Goal: Connect with others: Connect with others

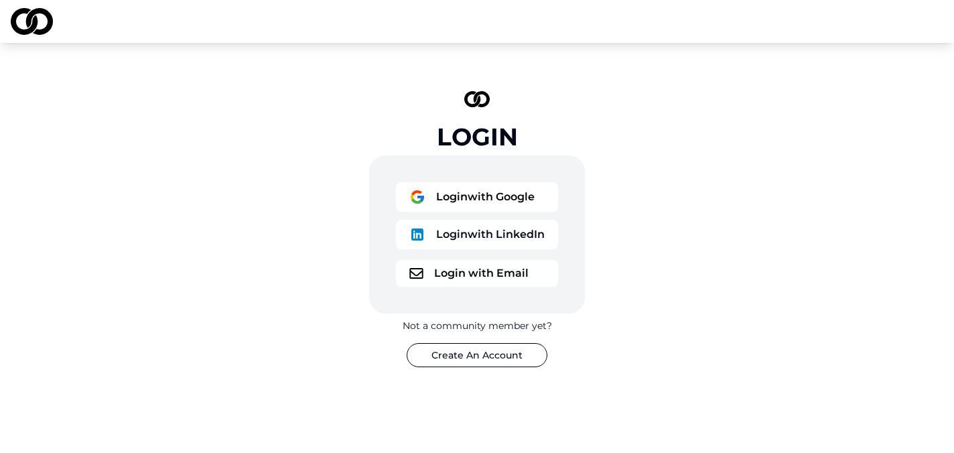
click at [461, 192] on button "Login with Google" at bounding box center [477, 196] width 162 height 29
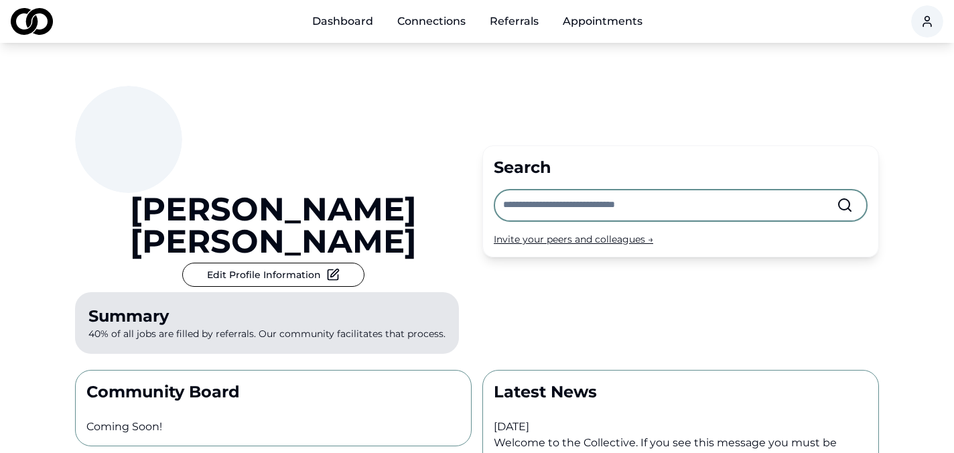
click at [540, 190] on input "text" at bounding box center [670, 204] width 334 height 29
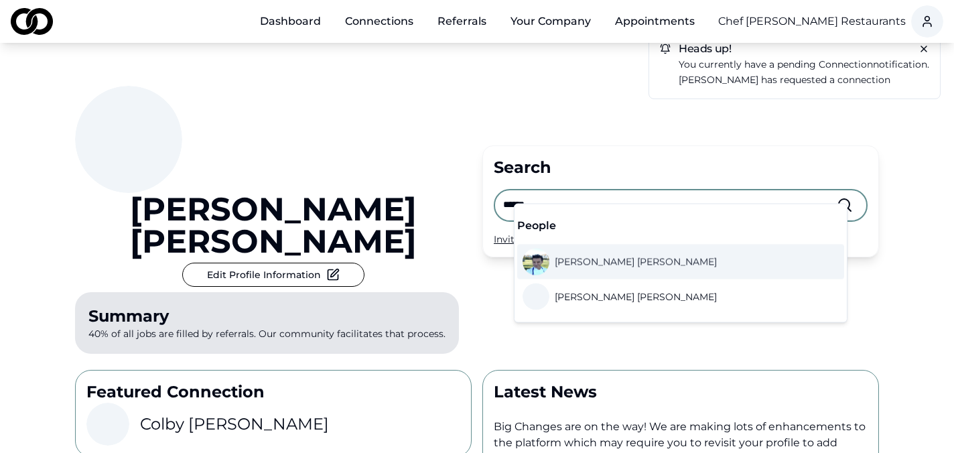
type input "******"
click at [600, 258] on span "Sandro Romano" at bounding box center [636, 261] width 162 height 13
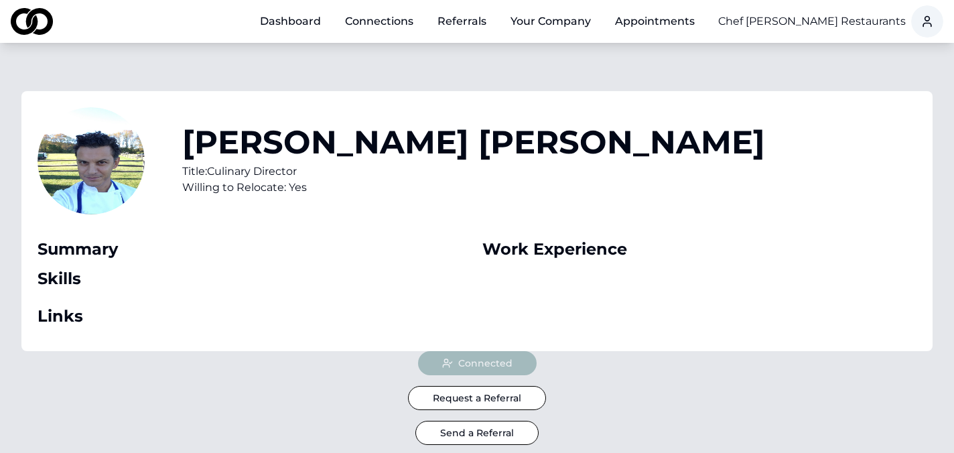
click at [521, 436] on button "Send a Referral" at bounding box center [476, 433] width 123 height 24
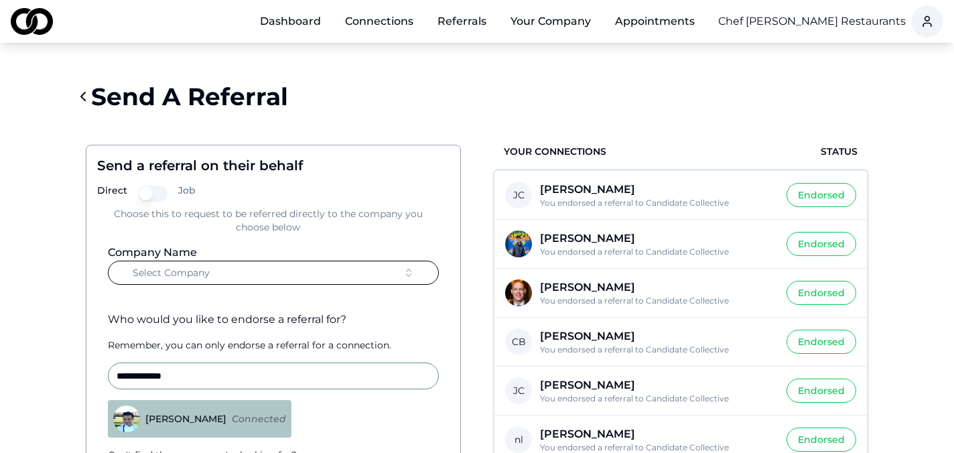
click at [295, 265] on button "Select Company" at bounding box center [273, 273] width 331 height 24
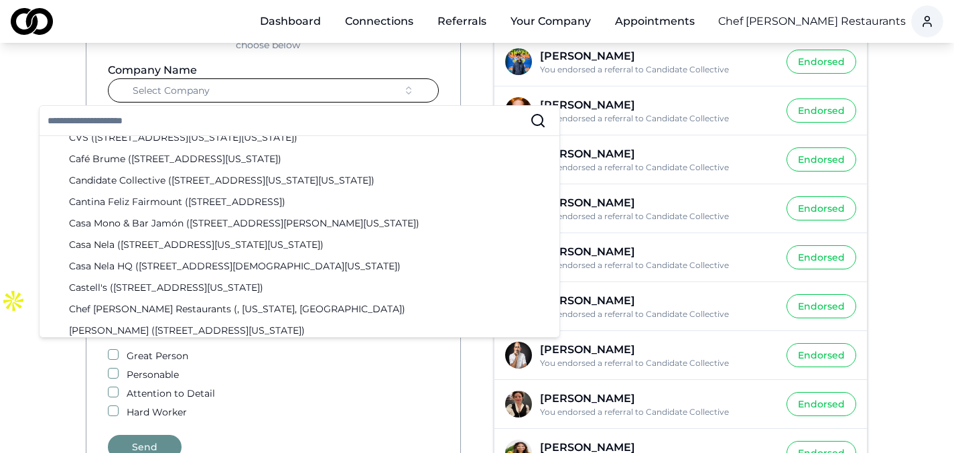
scroll to position [597, 0]
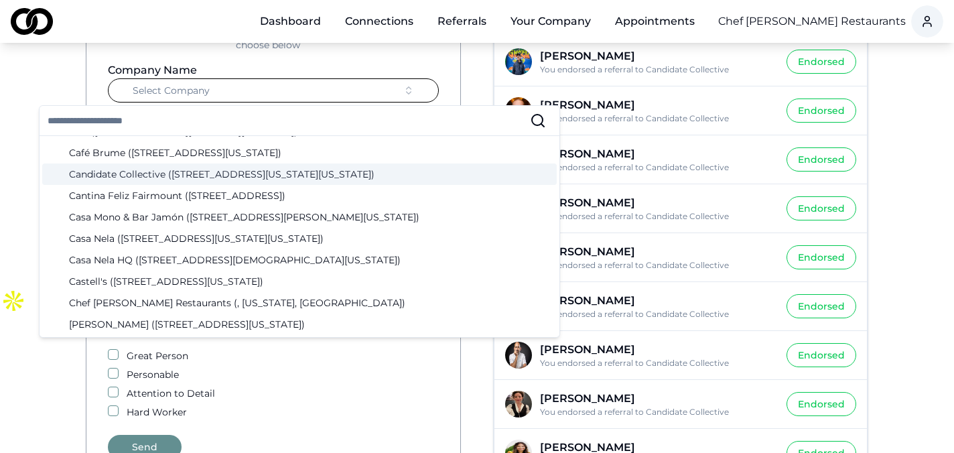
click at [184, 177] on div "Candidate Collective (12 West 44th Street, New York, New York)" at bounding box center [299, 173] width 515 height 21
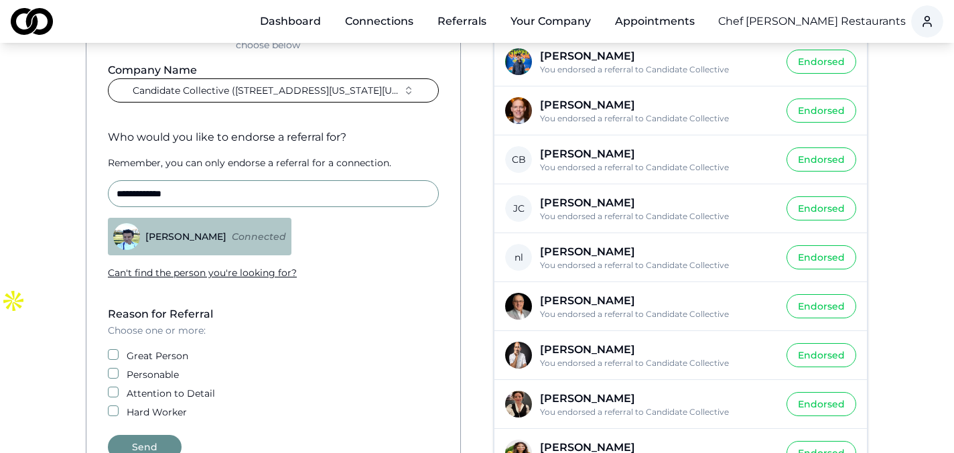
click at [141, 352] on label "Great Person" at bounding box center [158, 355] width 62 height 13
click at [119, 352] on button "Great Person" at bounding box center [113, 354] width 11 height 11
click at [138, 375] on label "Personable" at bounding box center [153, 374] width 52 height 13
click at [119, 375] on button "Personable" at bounding box center [113, 373] width 11 height 11
click at [154, 446] on button "Send" at bounding box center [145, 447] width 74 height 24
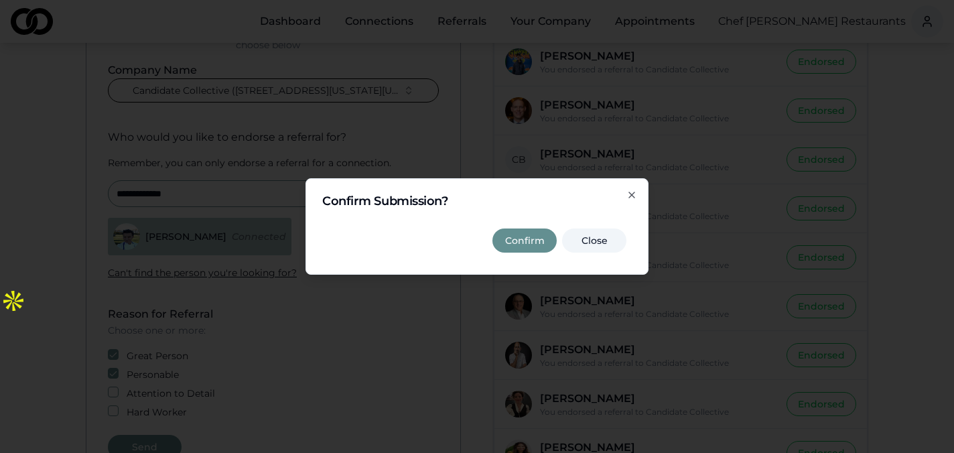
click at [522, 241] on button "Confirm" at bounding box center [524, 240] width 64 height 24
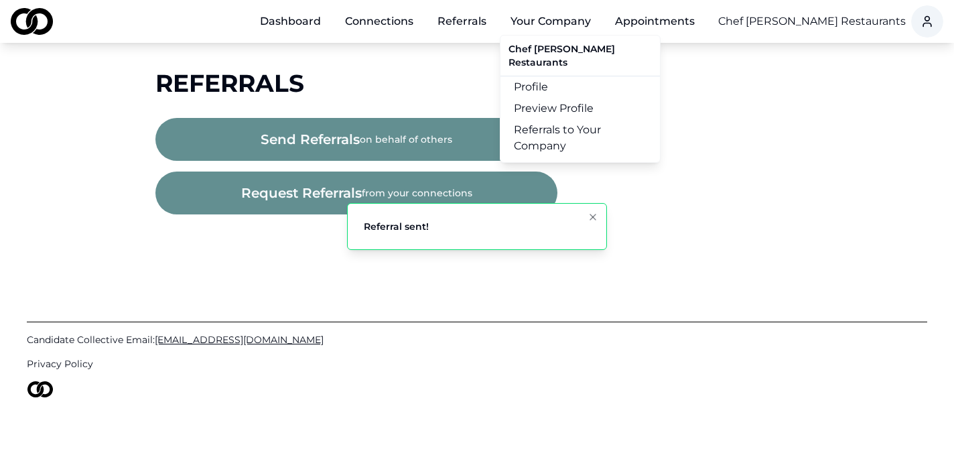
click at [557, 25] on button "Your Company" at bounding box center [551, 21] width 102 height 27
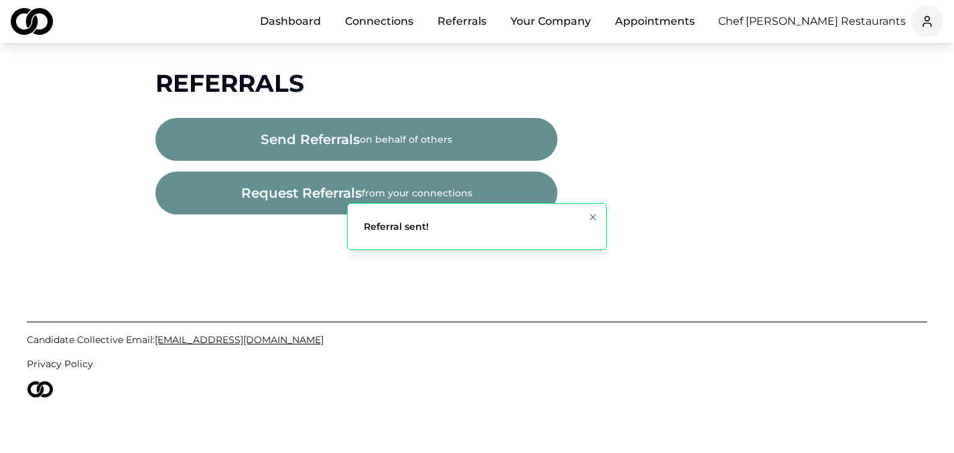
click at [557, 25] on button "Your Company" at bounding box center [551, 21] width 102 height 27
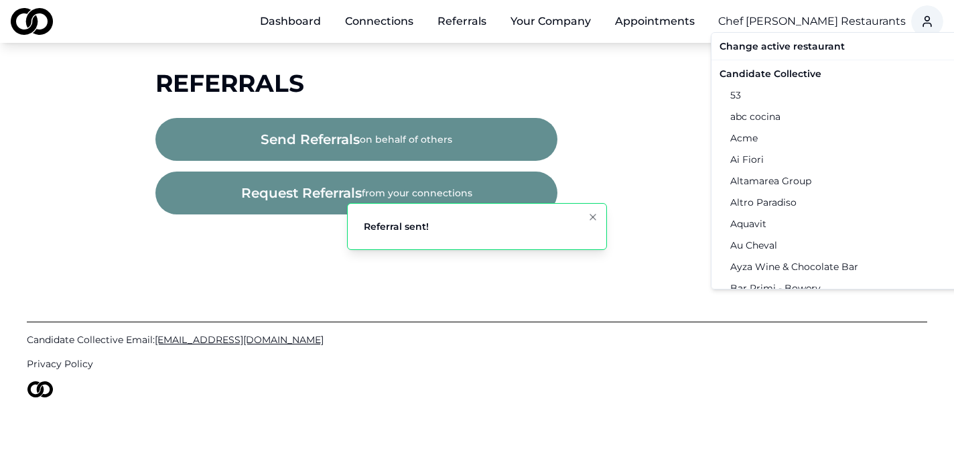
click at [780, 16] on html "Dashboard Connections Referrals Your Company Appointments Chef Daniel Boulud Re…" at bounding box center [477, 226] width 954 height 453
click at [791, 71] on div "Candidate Collective" at bounding box center [852, 73] width 277 height 21
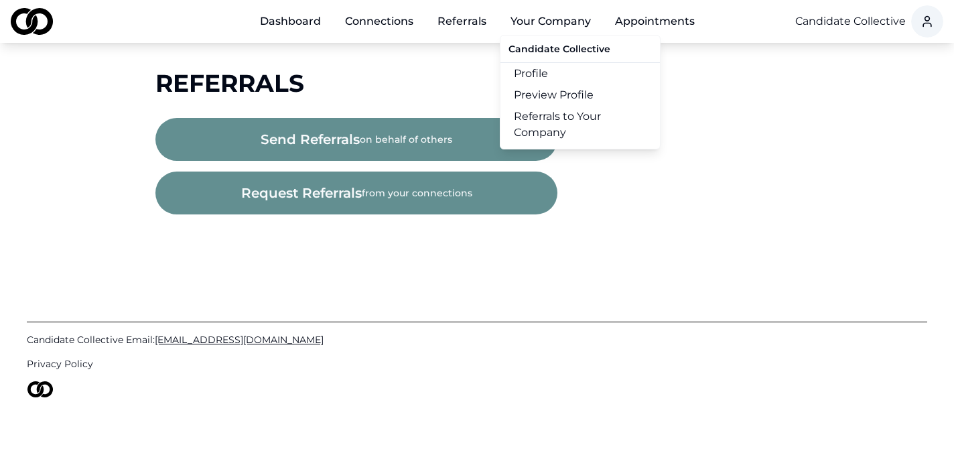
click at [566, 23] on button "Your Company" at bounding box center [551, 21] width 102 height 27
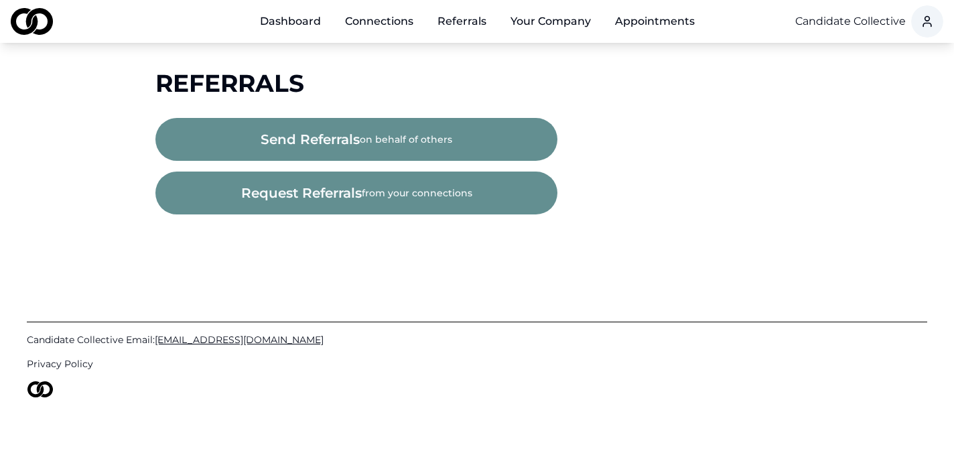
click at [566, 23] on button "Your Company" at bounding box center [551, 21] width 102 height 27
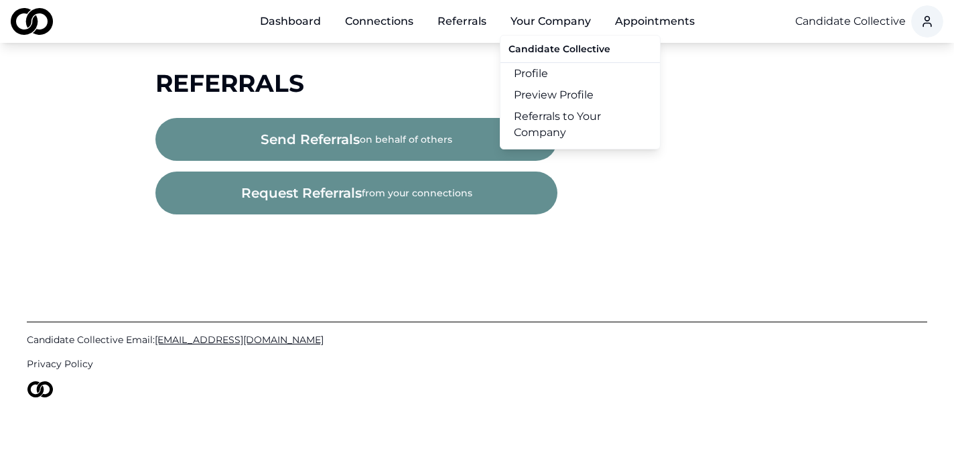
click at [573, 125] on link "Referrals to Your Company" at bounding box center [579, 125] width 159 height 38
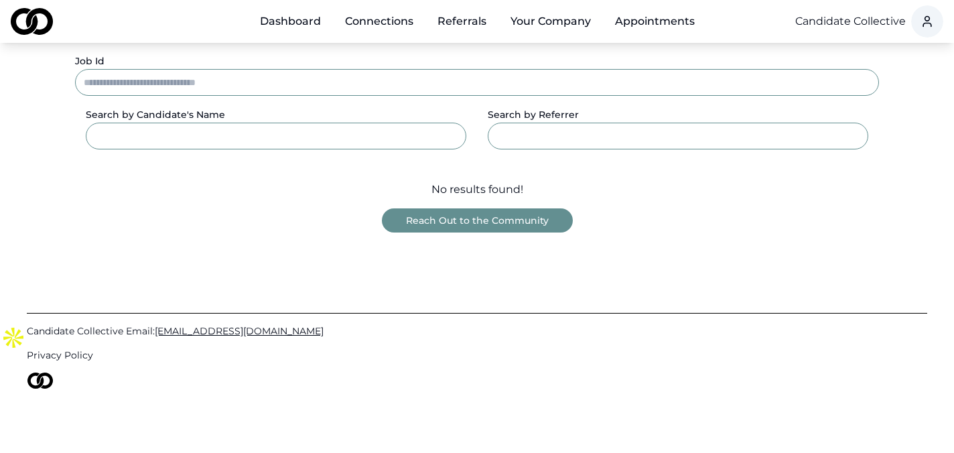
scroll to position [151, 0]
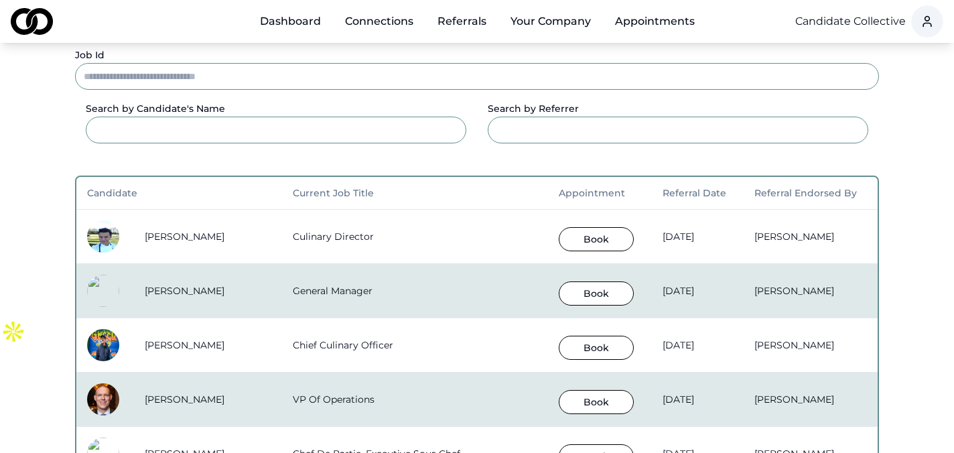
click at [559, 236] on button "Book" at bounding box center [596, 239] width 75 height 24
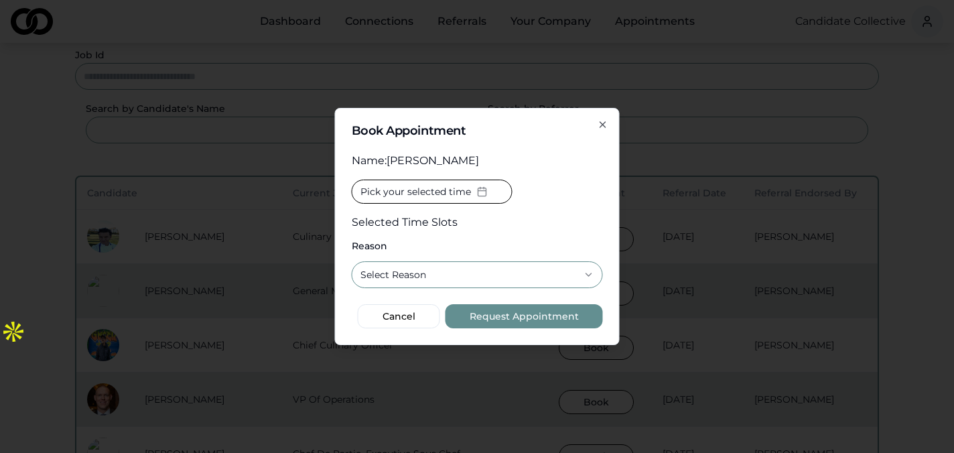
click at [447, 189] on span "Pick your selected time" at bounding box center [415, 191] width 111 height 13
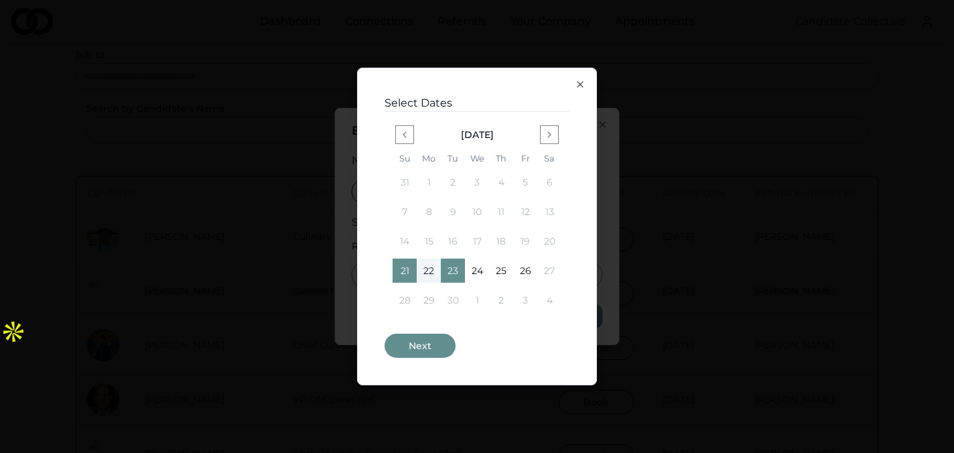
click at [425, 347] on button "Next" at bounding box center [420, 346] width 71 height 24
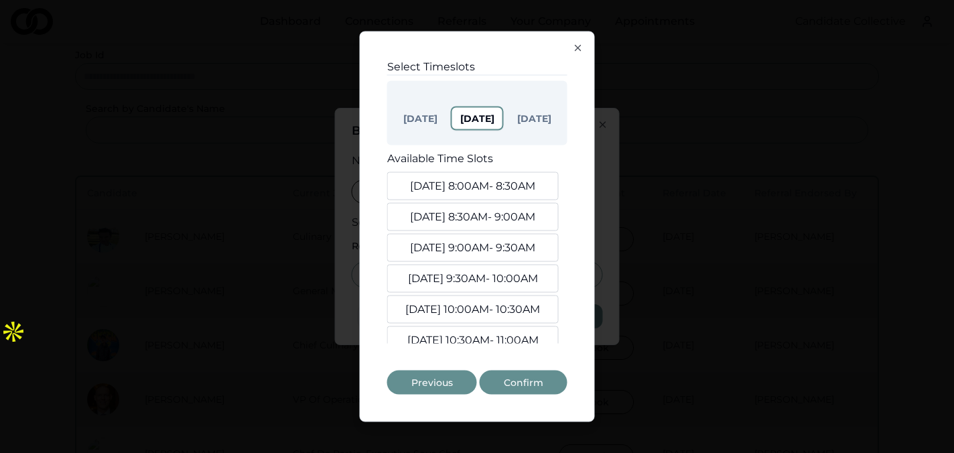
click at [480, 140] on div "Sep 21 Sep 22 Sep 23" at bounding box center [477, 113] width 180 height 64
click at [537, 123] on button "Sep 23" at bounding box center [534, 118] width 50 height 21
click at [418, 117] on div "Sep 21 Sep 22 Sep 23" at bounding box center [477, 113] width 180 height 64
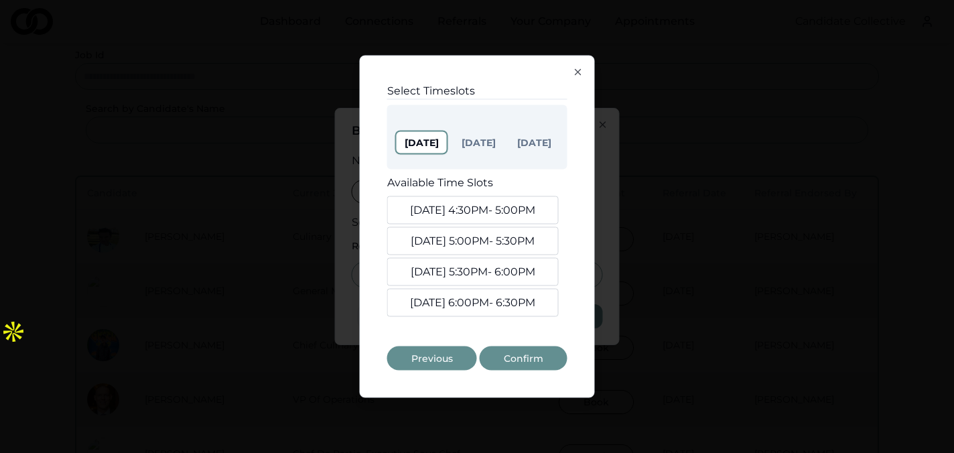
click at [571, 66] on div "Select Timeslots Sep 21 Sep 22 Sep 23 Available Time Slots Sep. 21, 4:30PM - 5:…" at bounding box center [477, 226] width 234 height 341
click at [577, 72] on icon "button" at bounding box center [578, 72] width 11 height 11
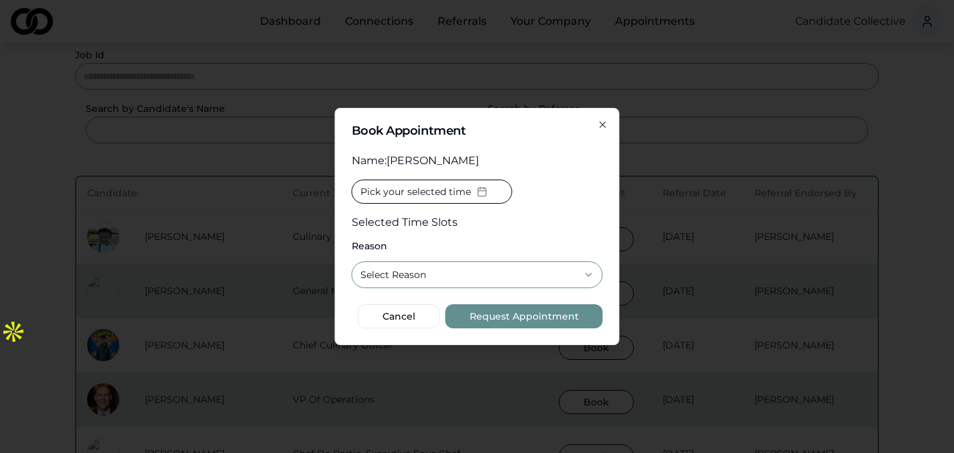
click at [602, 117] on div "**********" at bounding box center [477, 226] width 285 height 237
click at [602, 125] on icon "button" at bounding box center [602, 124] width 5 height 5
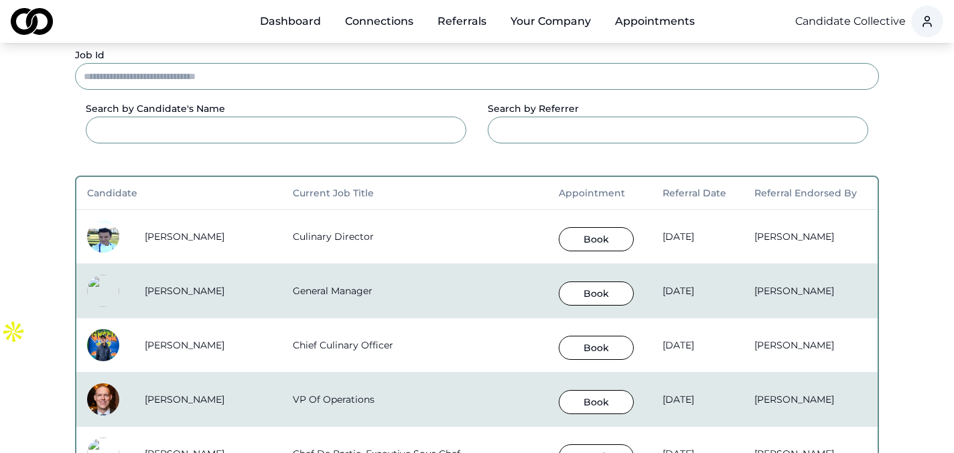
click at [291, 20] on link "Dashboard" at bounding box center [290, 21] width 82 height 27
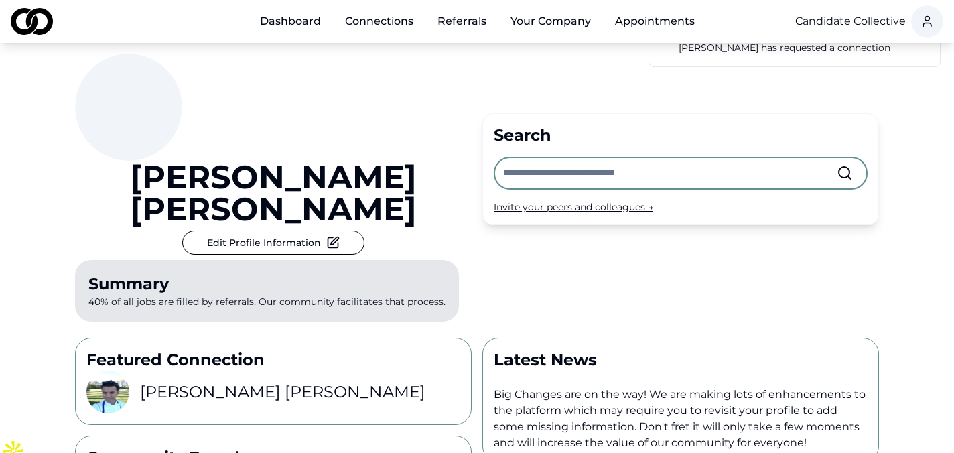
scroll to position [36, 0]
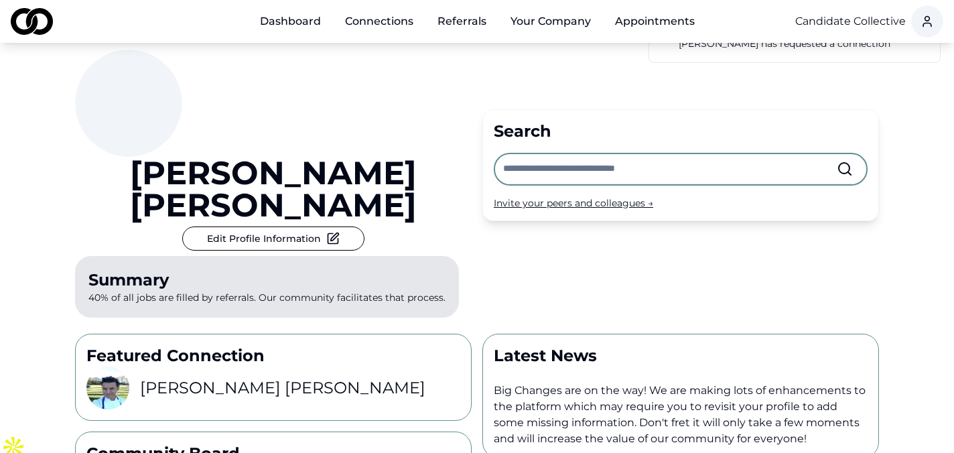
click at [549, 156] on input "text" at bounding box center [670, 168] width 334 height 29
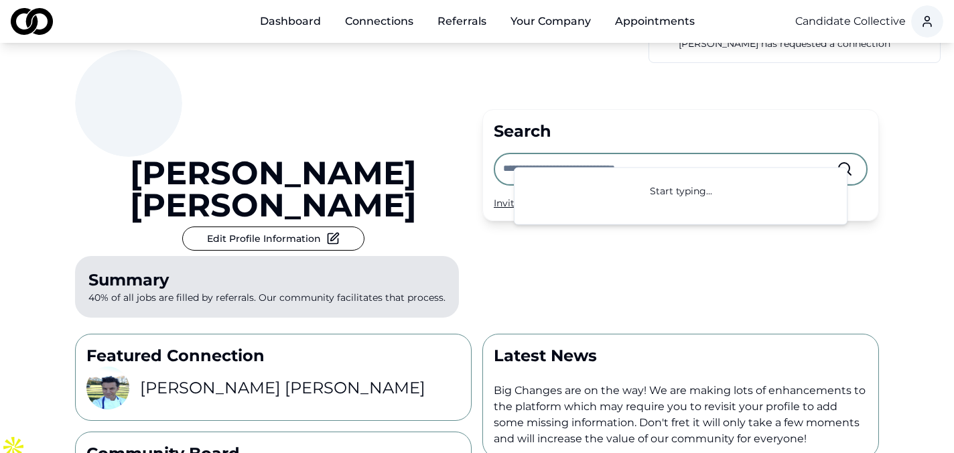
click at [466, 163] on div "Michael Sherman Edit Profile Information Summary 40% of all jobs are filled by …" at bounding box center [273, 186] width 397 height 273
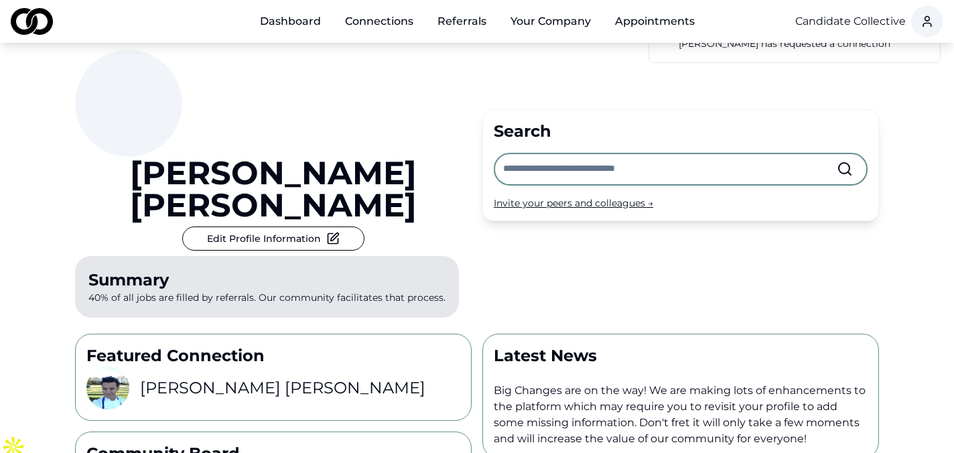
click at [559, 196] on div "Invite your peers and colleagues →" at bounding box center [681, 202] width 374 height 13
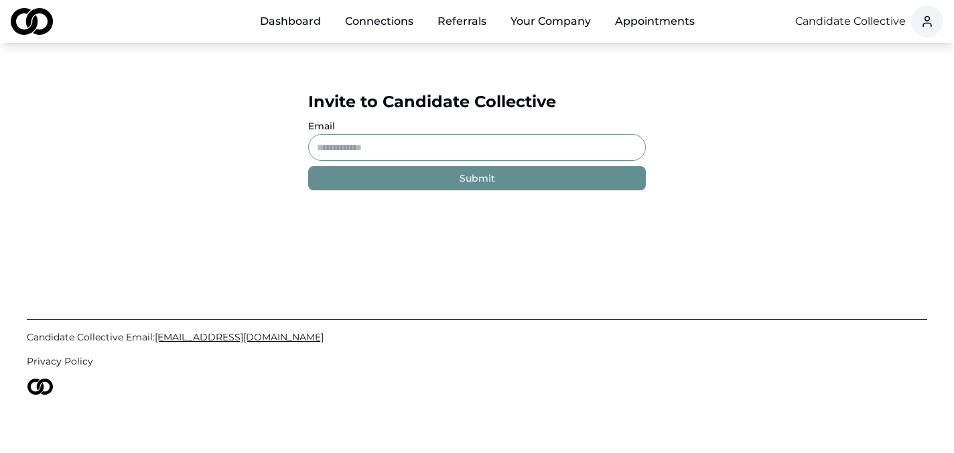
click at [362, 148] on input "Email" at bounding box center [477, 147] width 338 height 27
click at [291, 21] on link "Dashboard" at bounding box center [290, 21] width 82 height 27
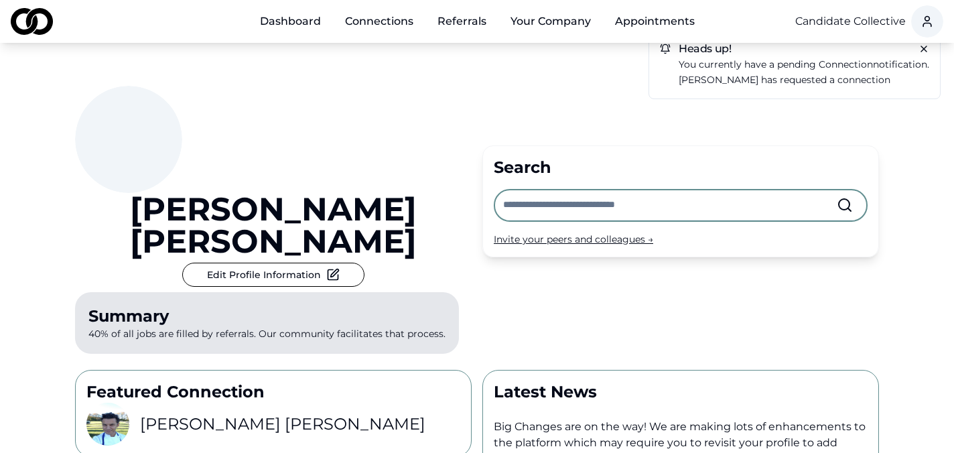
click at [374, 23] on link "Connections" at bounding box center [379, 21] width 90 height 27
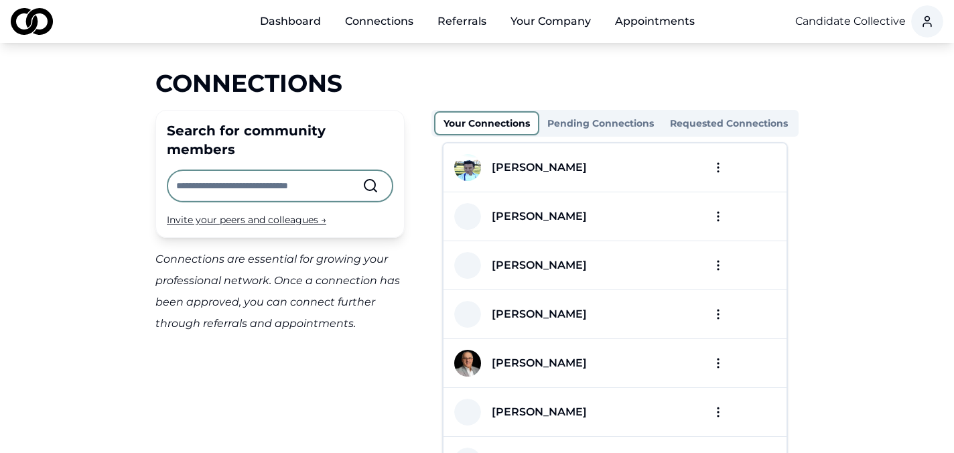
click at [721, 161] on html "Dashboard Connections Referrals Your Company Appointments Candidate Collective …" at bounding box center [477, 226] width 954 height 453
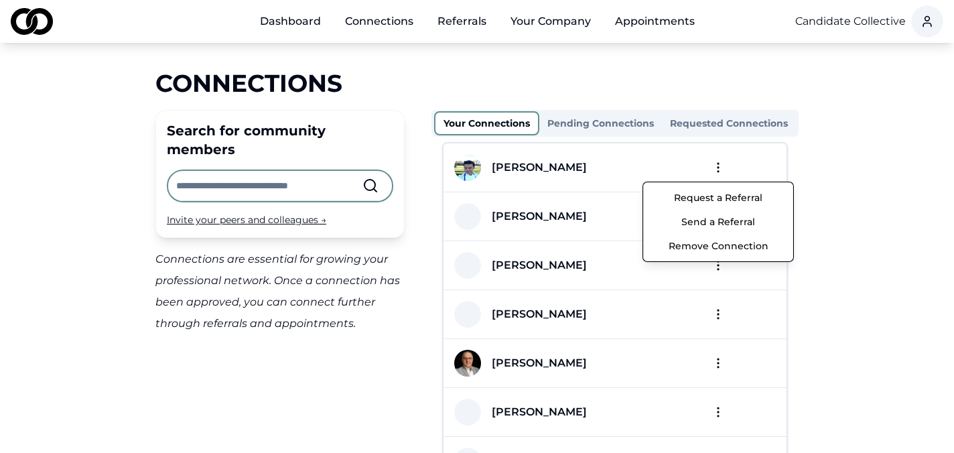
click at [864, 246] on html "Dashboard Connections Referrals Your Company Appointments Candidate Collective …" at bounding box center [477, 226] width 954 height 453
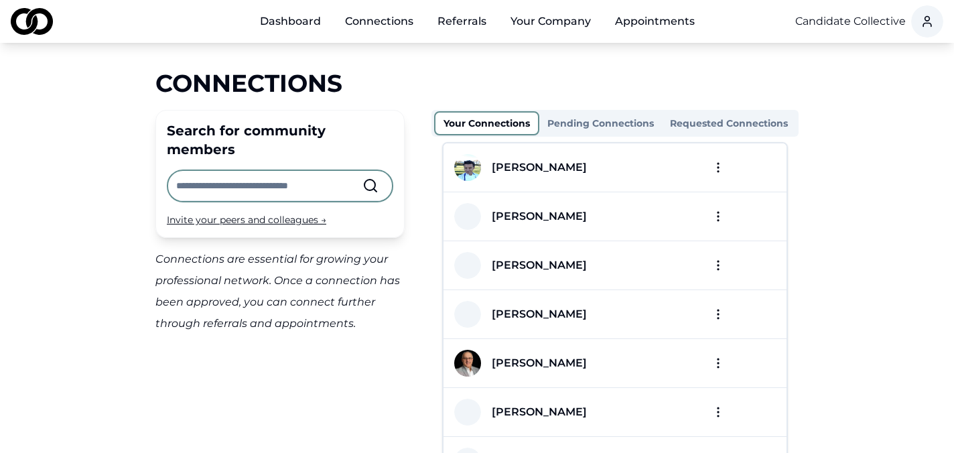
click at [713, 167] on html "Dashboard Connections Referrals Your Company Appointments Candidate Collective …" at bounding box center [477, 226] width 954 height 453
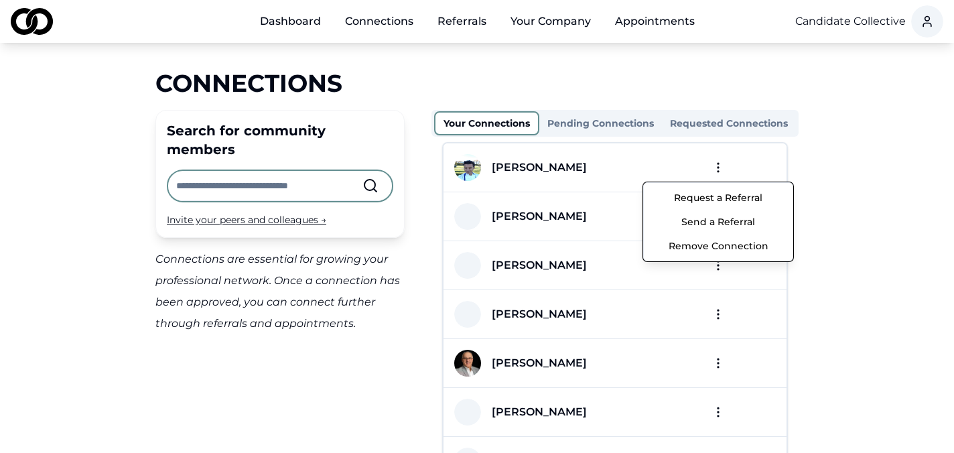
click at [721, 199] on button "Request a Referral" at bounding box center [717, 198] width 143 height 24
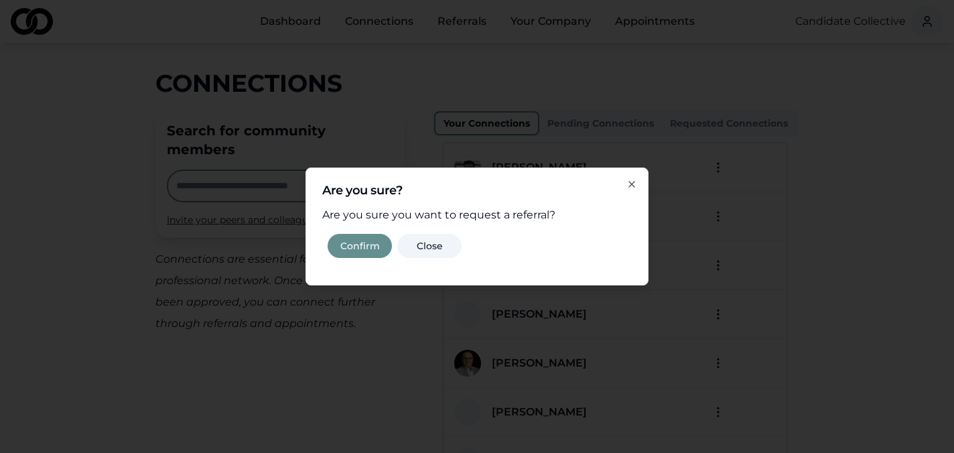
click at [354, 247] on button "Confirm" at bounding box center [360, 246] width 64 height 24
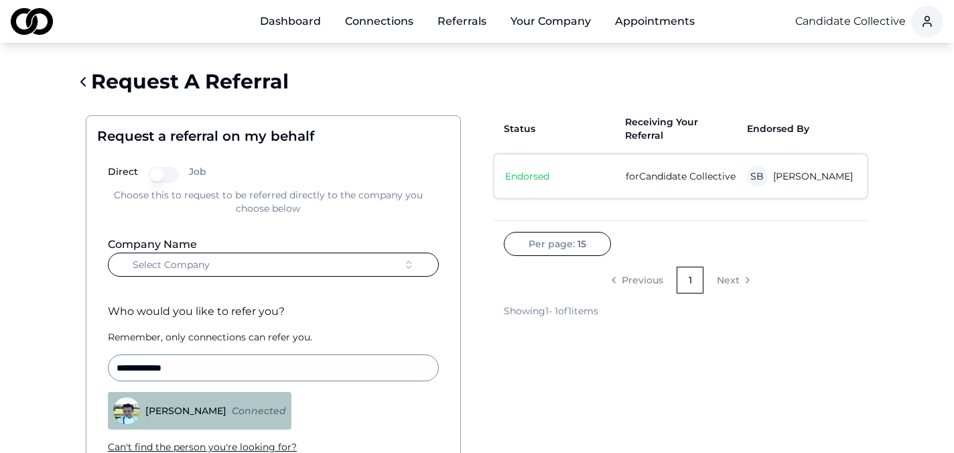
click at [245, 262] on button "Select Company" at bounding box center [273, 265] width 331 height 24
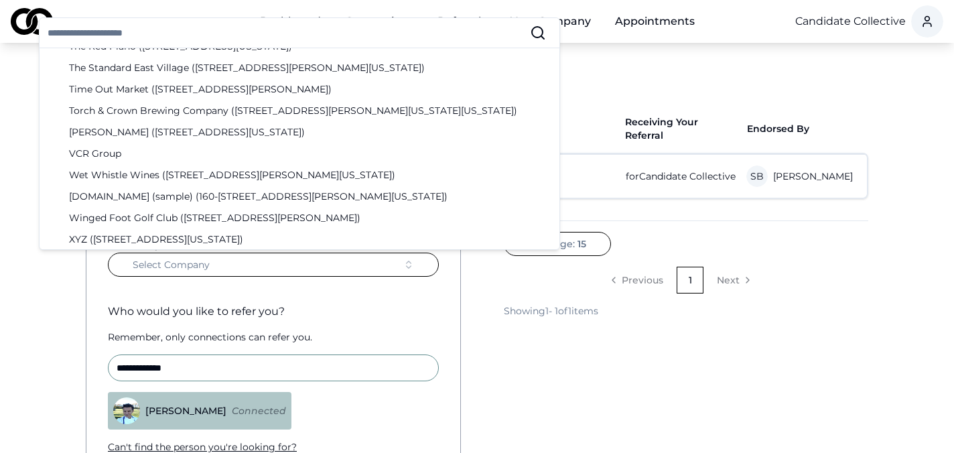
scroll to position [3897, 0]
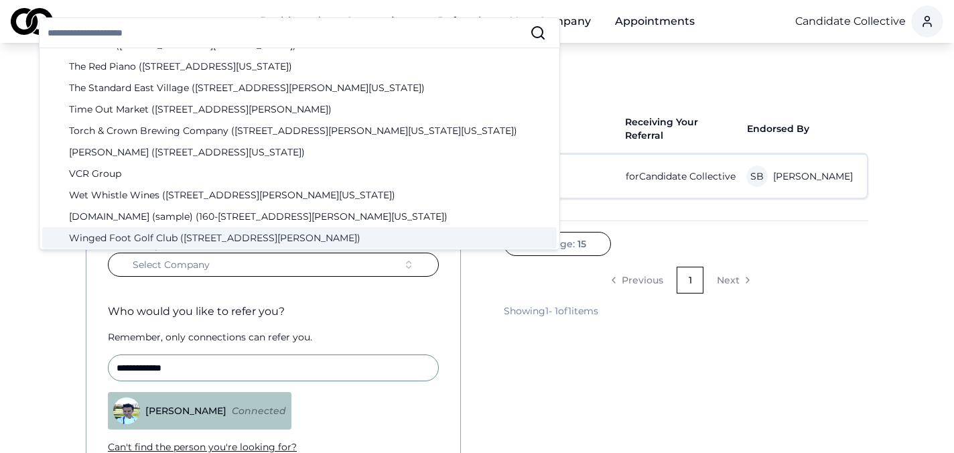
click at [93, 289] on div "**********" at bounding box center [273, 315] width 375 height 401
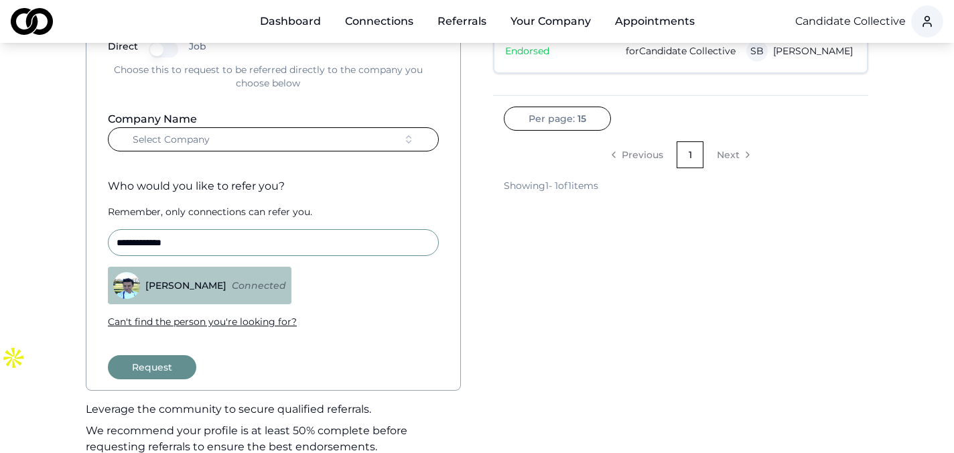
scroll to position [138, 0]
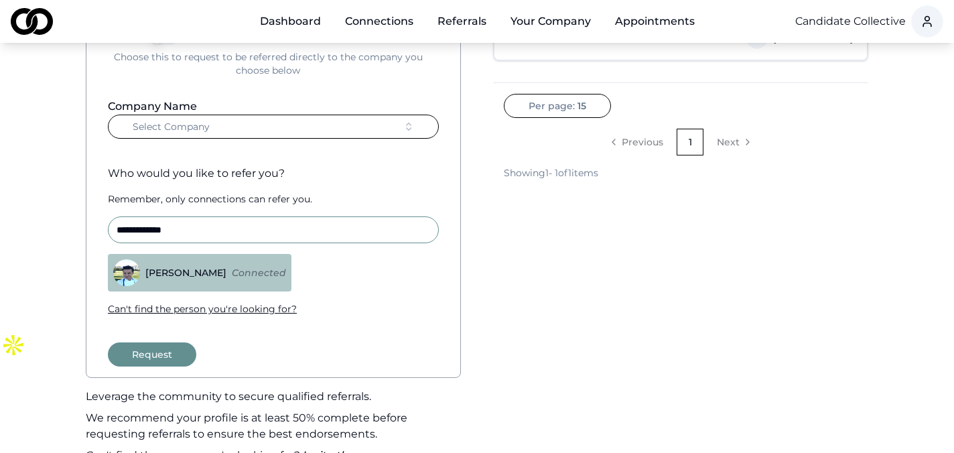
click at [328, 131] on button "Select Company" at bounding box center [273, 127] width 331 height 24
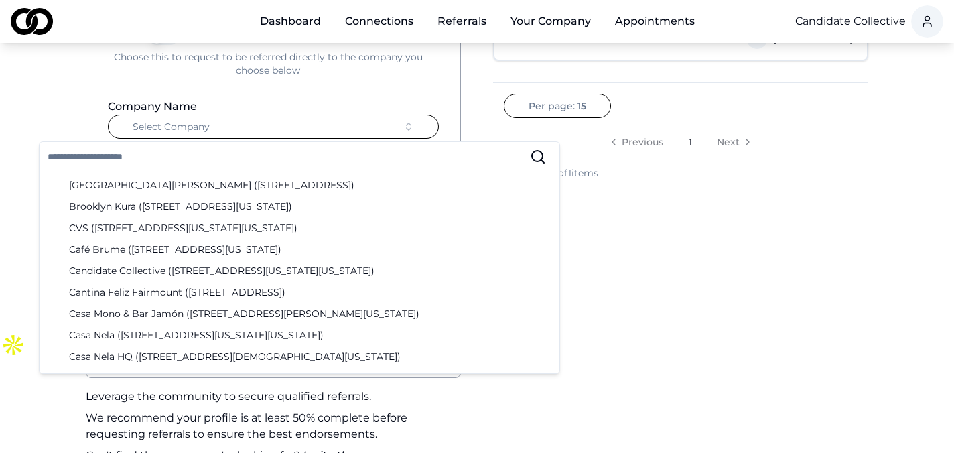
scroll to position [545, 0]
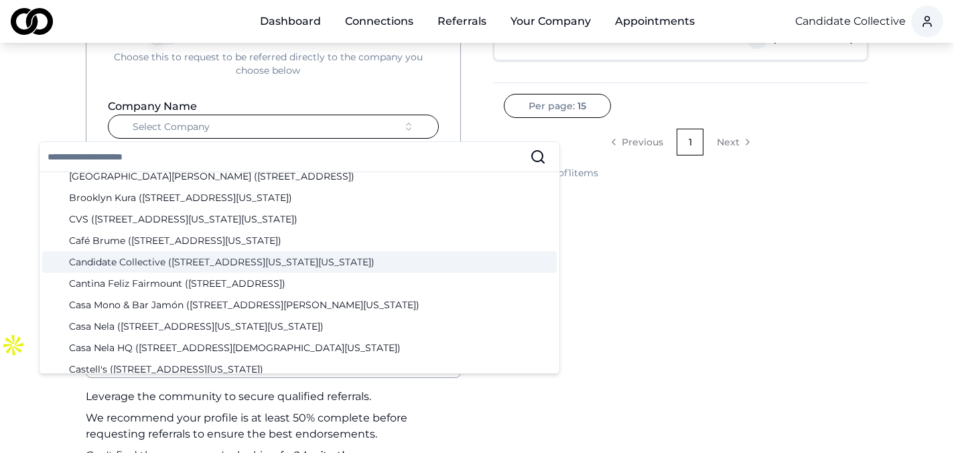
click at [188, 264] on div "Candidate Collective (12 West 44th Street, New York, New York)" at bounding box center [299, 261] width 515 height 21
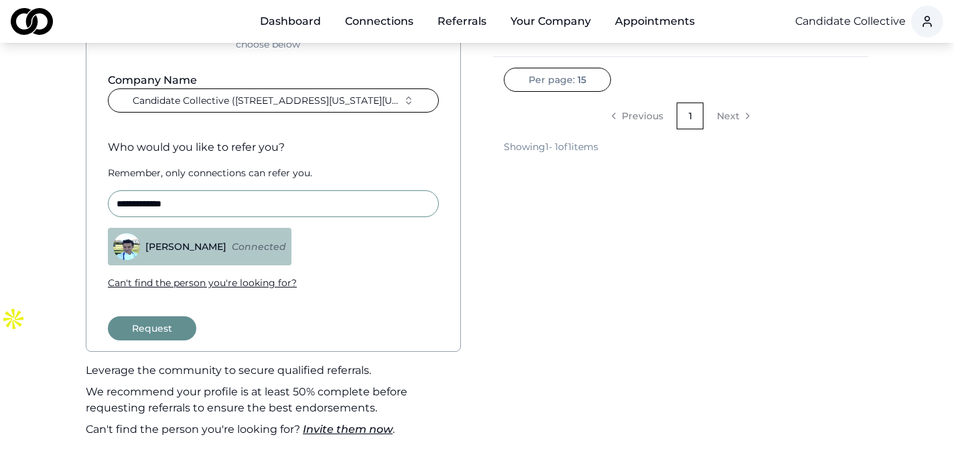
scroll to position [168, 0]
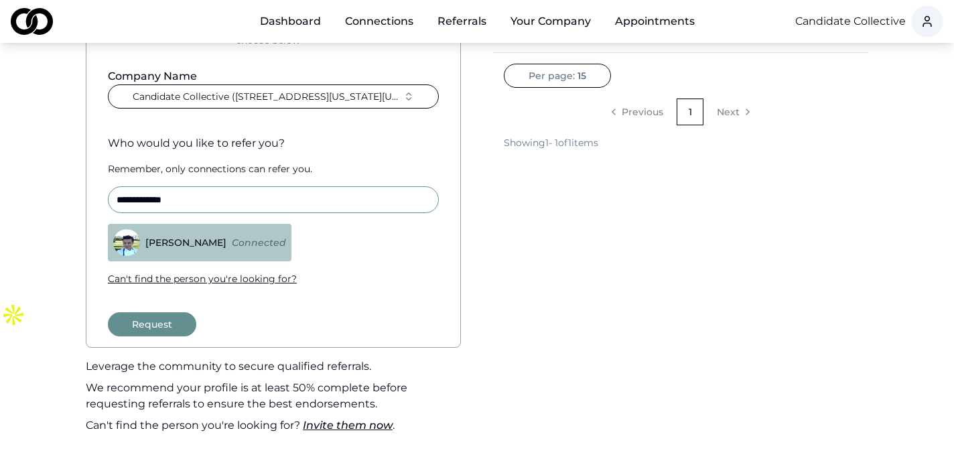
click at [162, 330] on button "Request" at bounding box center [152, 324] width 88 height 24
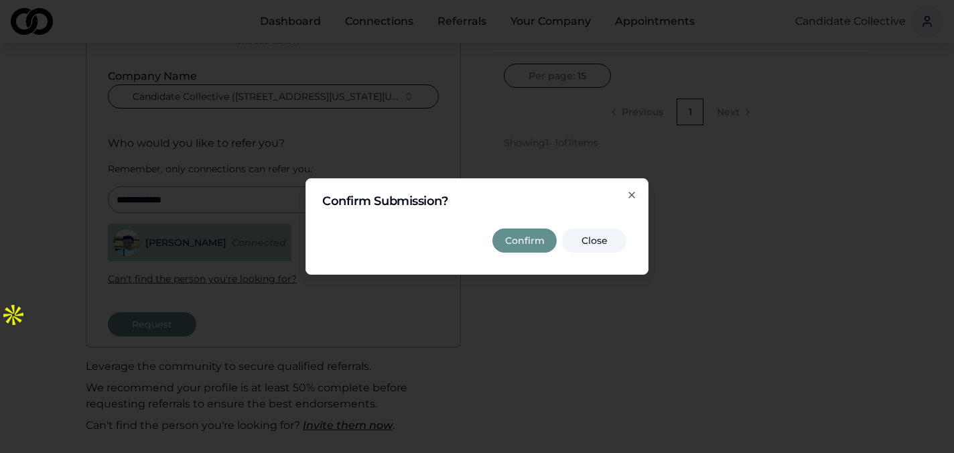
click at [511, 243] on button "Confirm" at bounding box center [524, 240] width 64 height 24
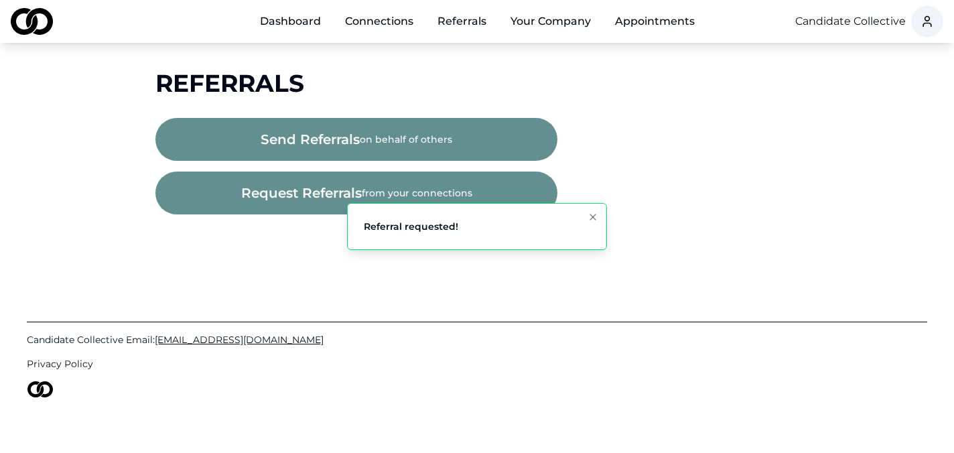
click at [454, 18] on link "Referrals" at bounding box center [462, 21] width 70 height 27
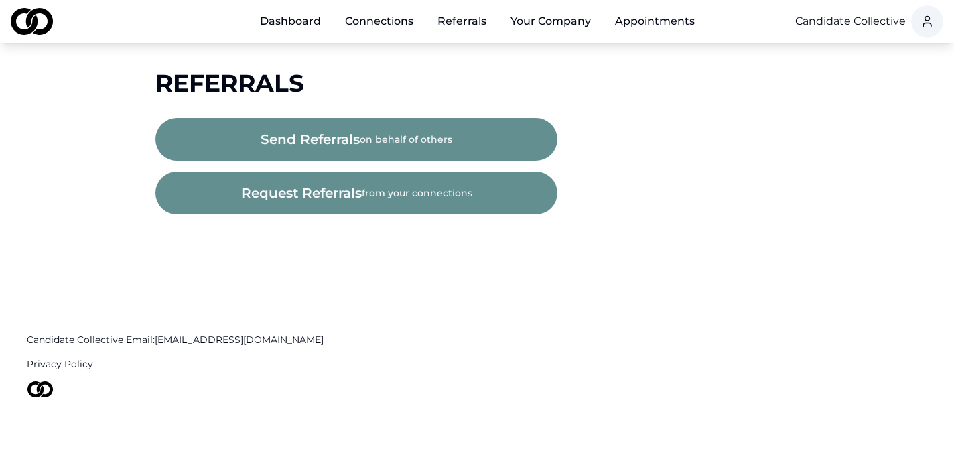
click at [291, 21] on link "Dashboard" at bounding box center [290, 21] width 82 height 27
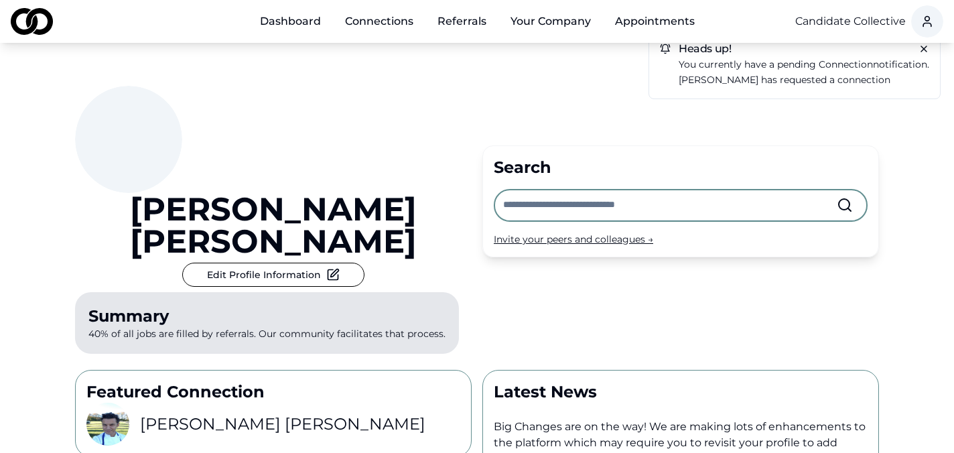
click at [388, 25] on link "Connections" at bounding box center [379, 21] width 90 height 27
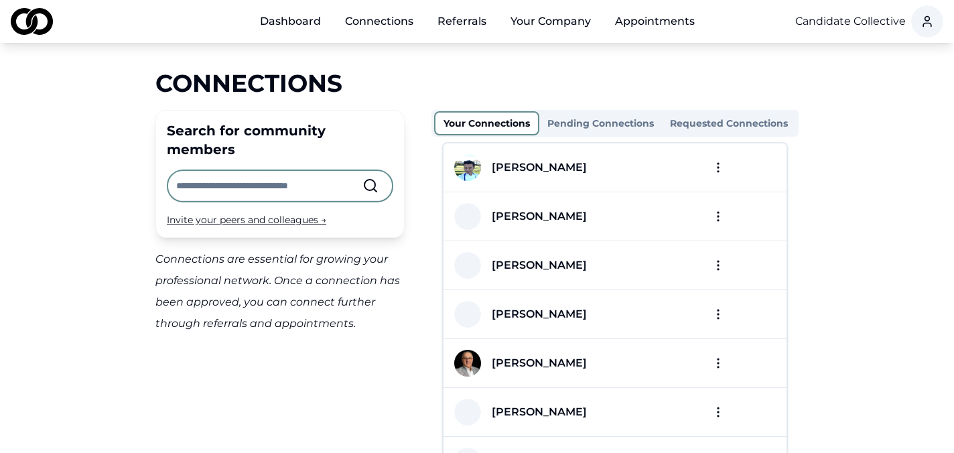
click at [483, 21] on link "Referrals" at bounding box center [462, 21] width 70 height 27
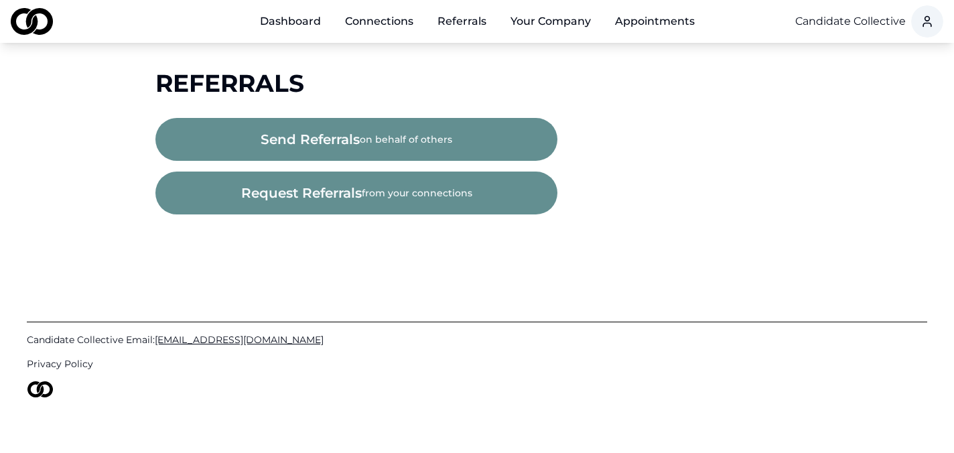
click at [420, 136] on button "send referrals on behalf of others" at bounding box center [356, 139] width 402 height 43
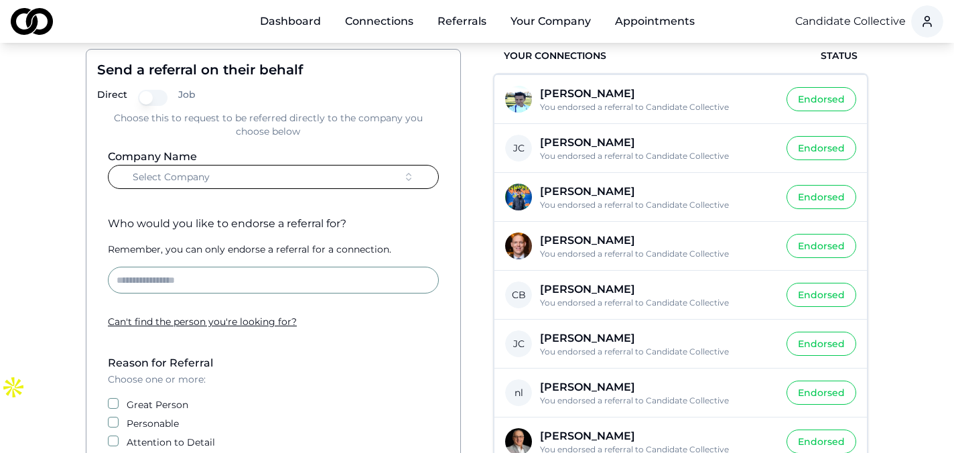
scroll to position [100, 0]
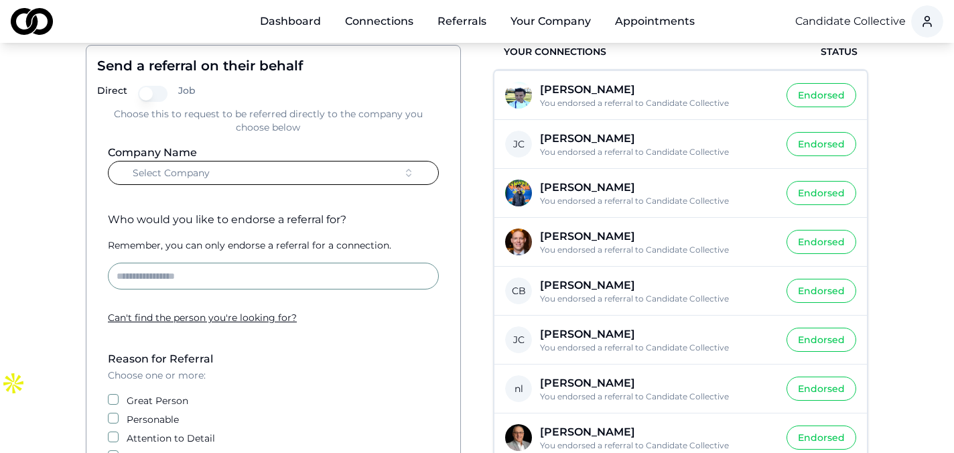
click at [310, 278] on input at bounding box center [273, 276] width 331 height 27
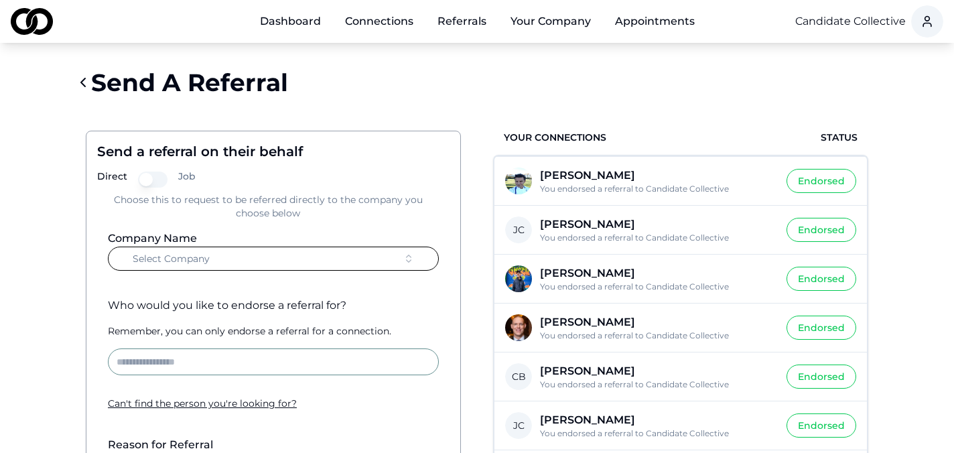
scroll to position [0, 0]
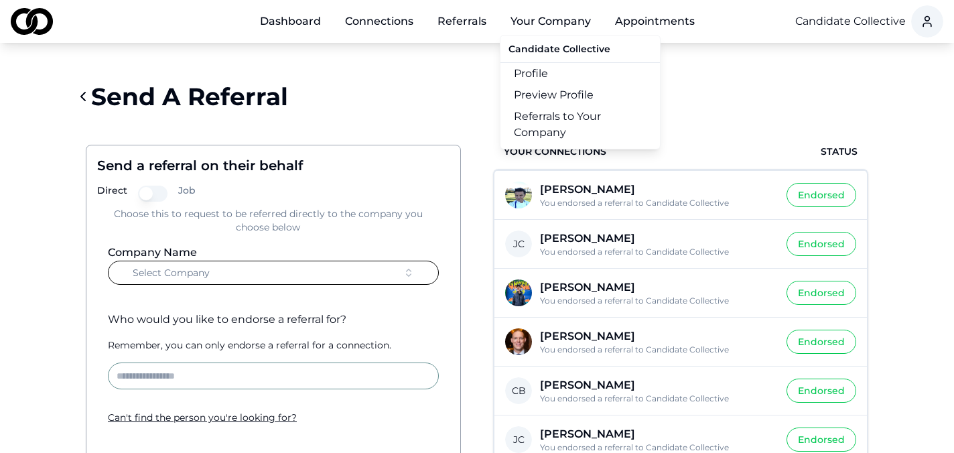
click at [529, 22] on button "Your Company" at bounding box center [551, 21] width 102 height 27
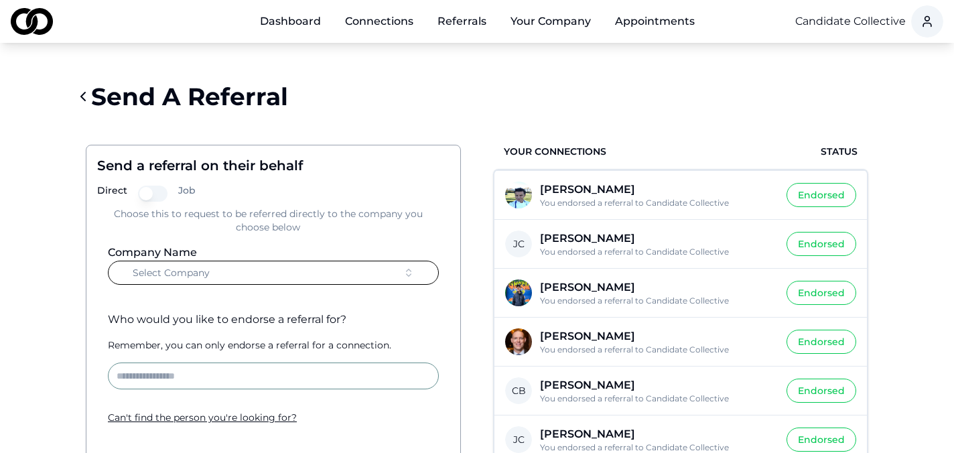
click at [529, 22] on button "Your Company" at bounding box center [551, 21] width 102 height 27
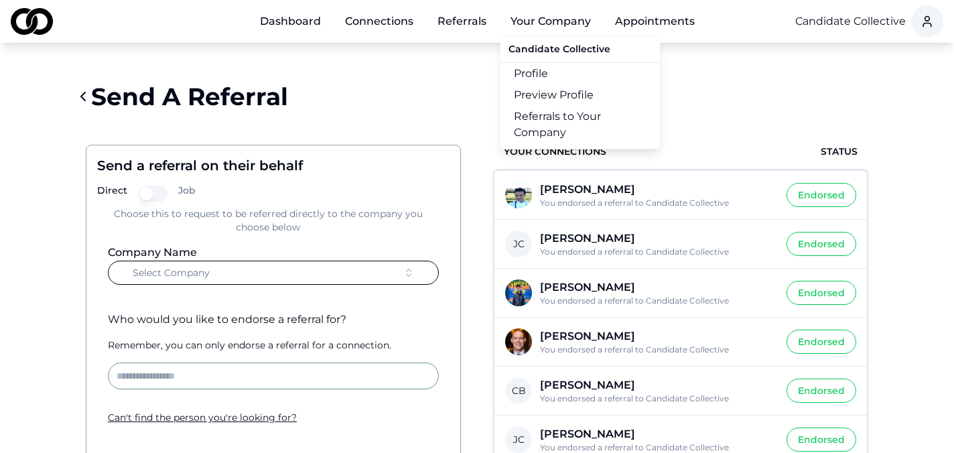
click at [553, 125] on link "Referrals to Your Company" at bounding box center [579, 125] width 159 height 38
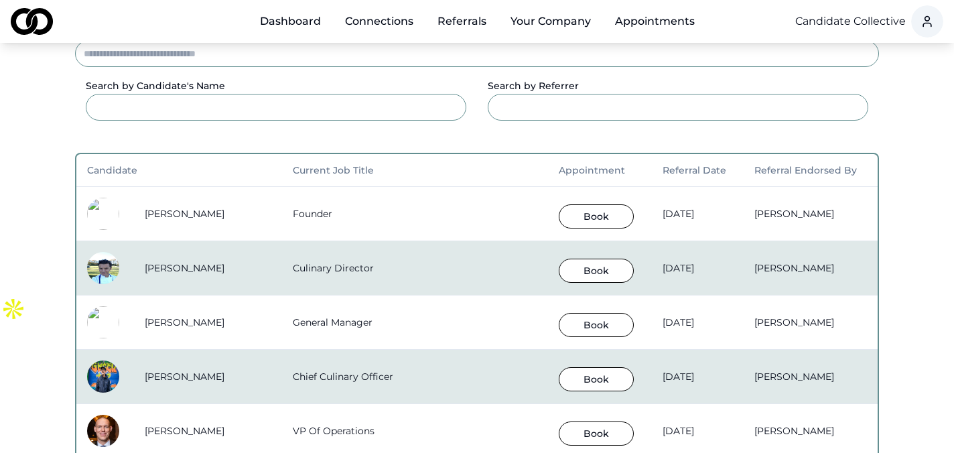
scroll to position [182, 0]
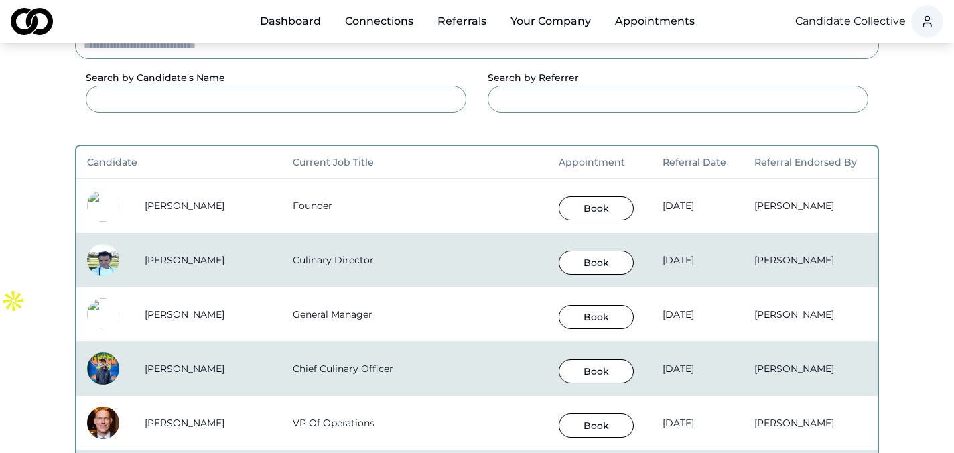
click at [559, 269] on button "Book" at bounding box center [596, 263] width 75 height 24
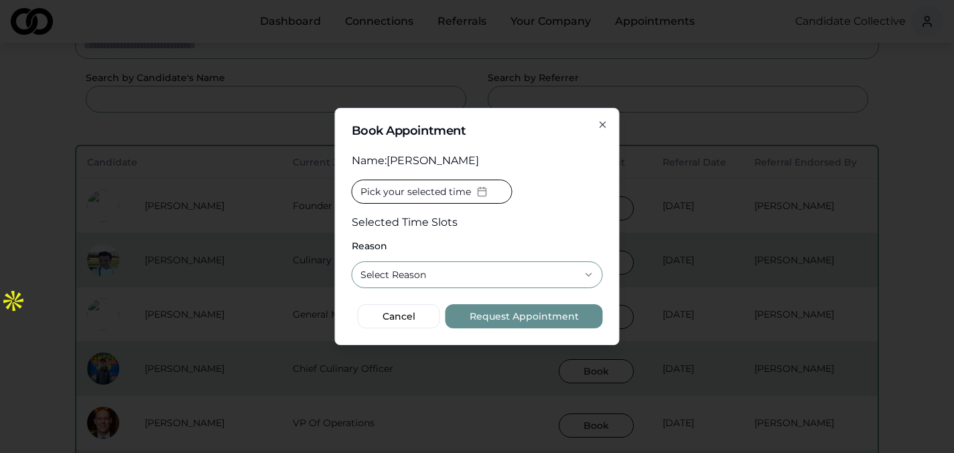
click at [554, 269] on button "Select Reason" at bounding box center [477, 274] width 251 height 27
click at [445, 190] on span "Pick your selected time" at bounding box center [415, 191] width 111 height 13
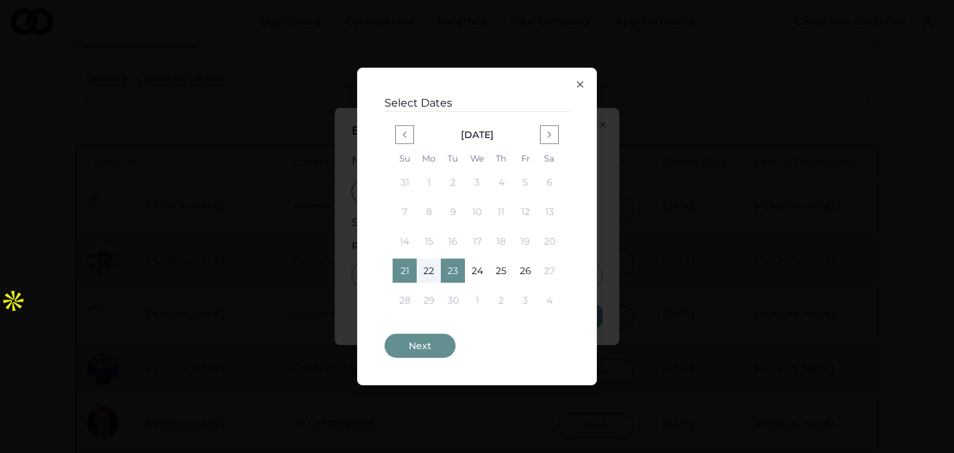
click at [450, 269] on button "23" at bounding box center [453, 271] width 24 height 24
click at [430, 350] on button "Next" at bounding box center [420, 346] width 71 height 24
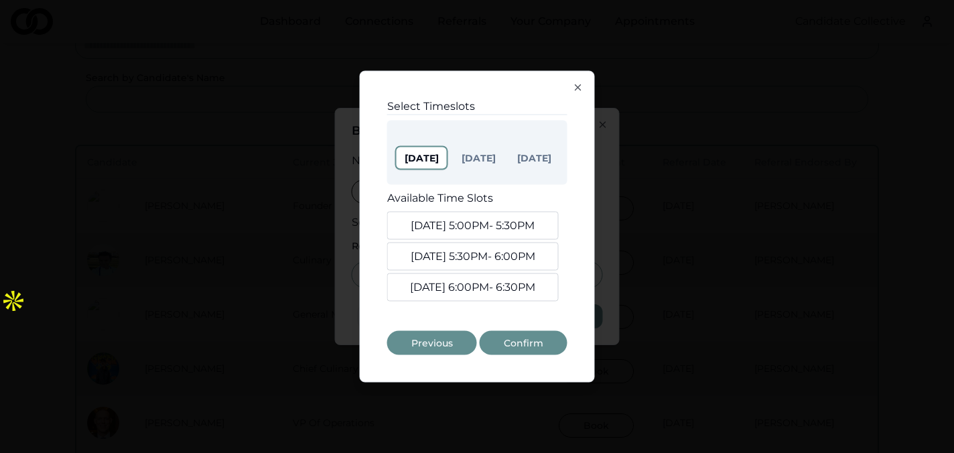
click at [465, 228] on button "Sep. 21, 5:00PM - 5:30PM" at bounding box center [473, 226] width 172 height 28
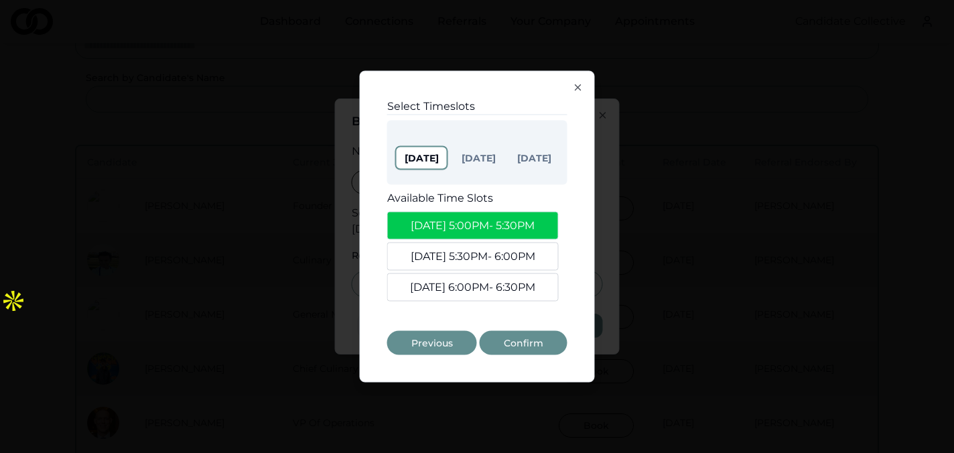
click at [466, 249] on button "Sep. 21, 5:30PM - 6:00PM" at bounding box center [473, 257] width 172 height 28
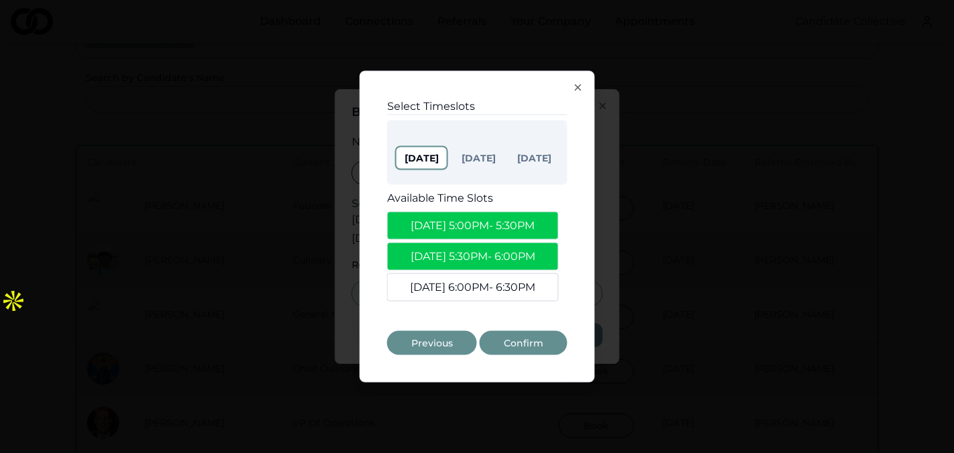
click at [461, 285] on button "Sep. 21, 6:00PM - 6:30PM" at bounding box center [473, 287] width 172 height 28
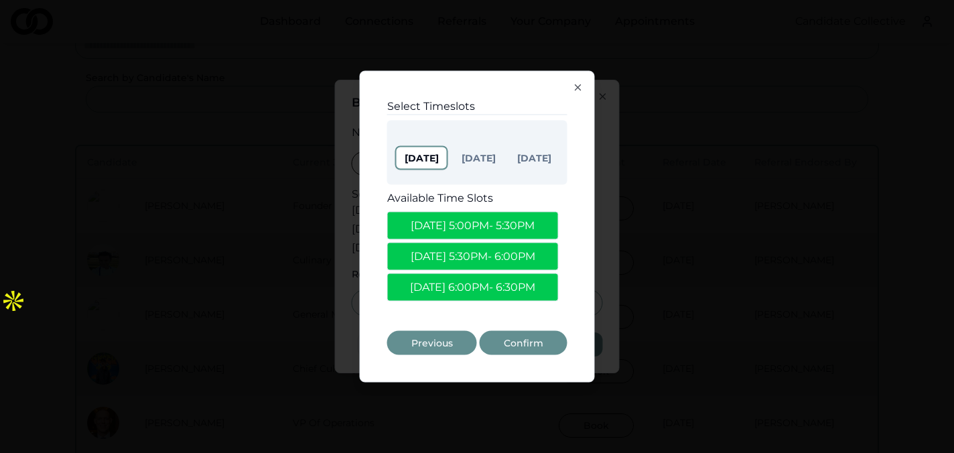
click at [510, 334] on button "Confirm" at bounding box center [524, 343] width 88 height 24
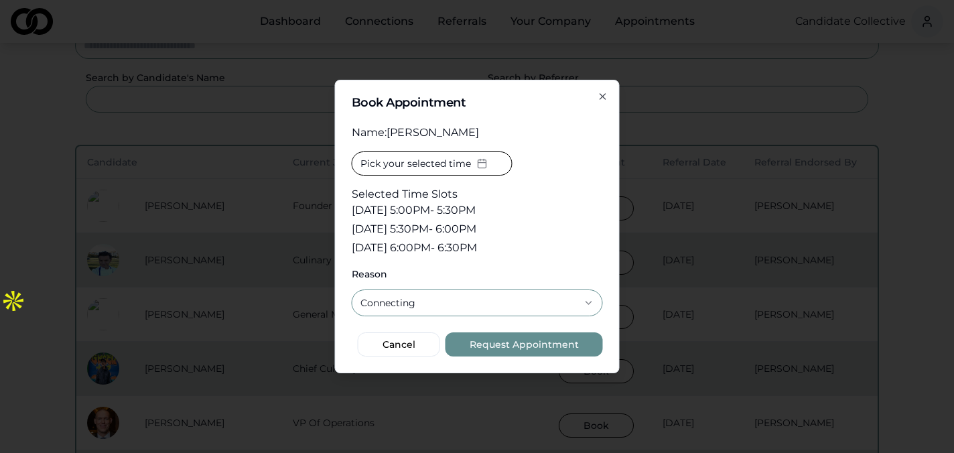
click at [531, 340] on button "Request Appointment" at bounding box center [524, 344] width 157 height 24
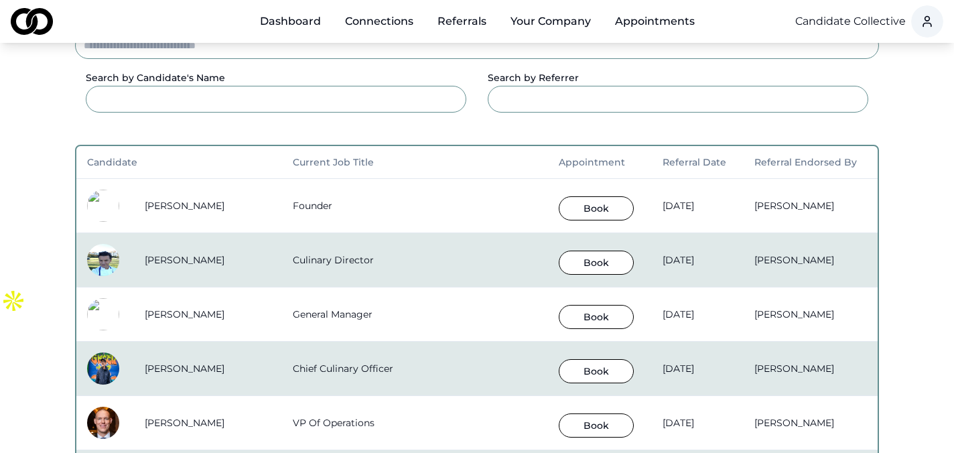
click at [383, 27] on link "Connections" at bounding box center [379, 21] width 90 height 27
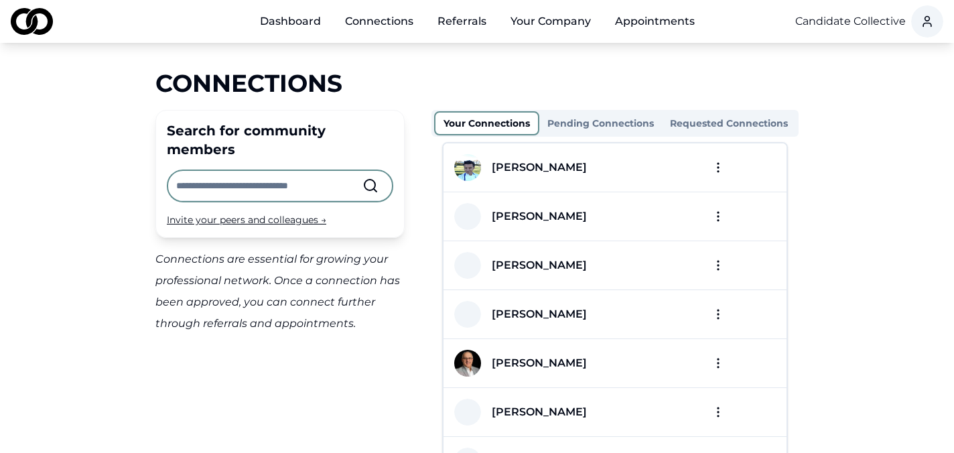
click at [466, 17] on link "Referrals" at bounding box center [462, 21] width 70 height 27
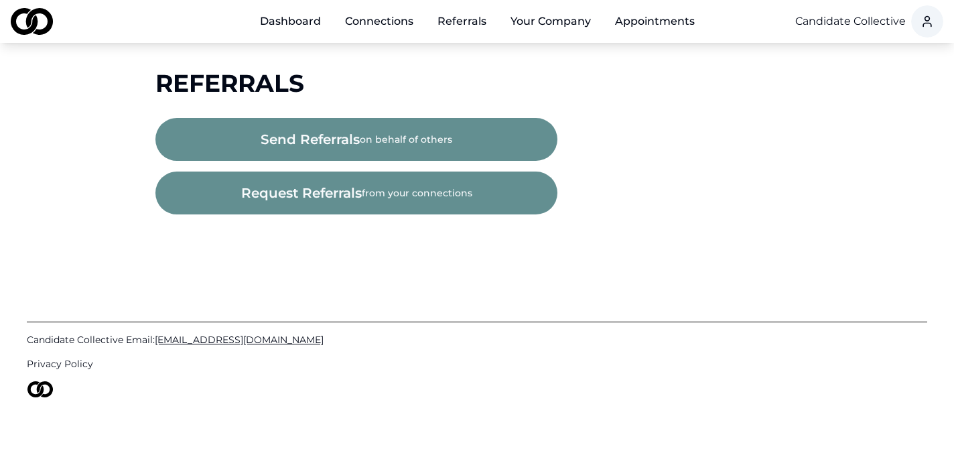
click at [393, 22] on link "Connections" at bounding box center [379, 21] width 90 height 27
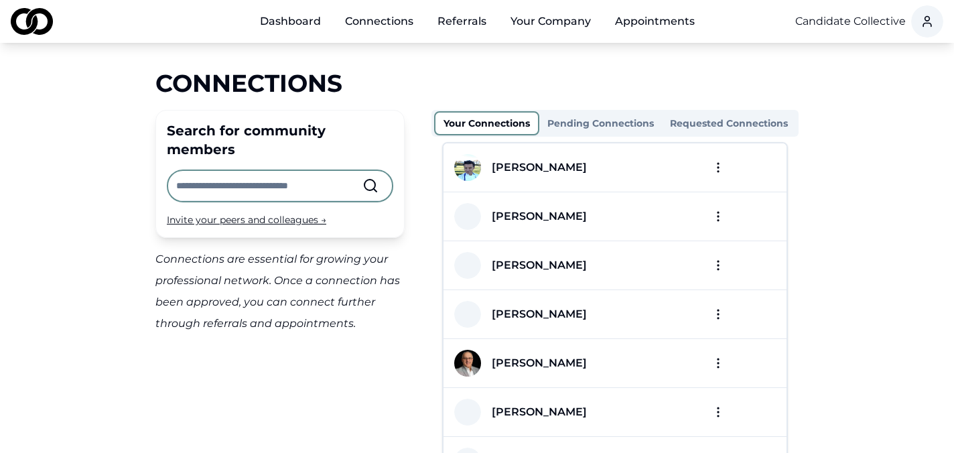
click at [305, 27] on link "Dashboard" at bounding box center [290, 21] width 82 height 27
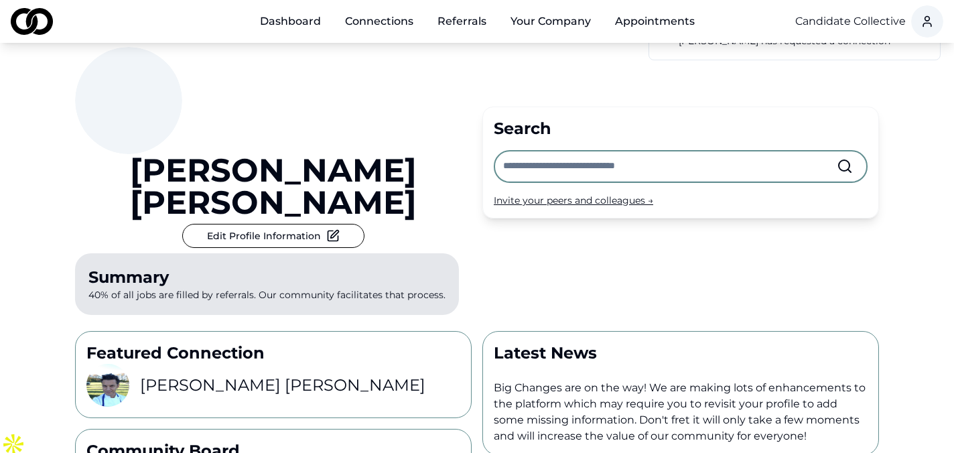
scroll to position [86, 0]
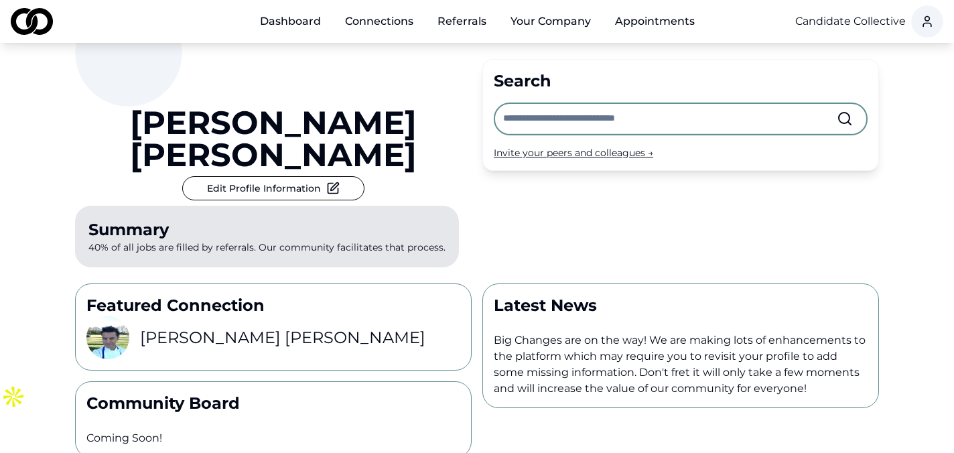
click at [449, 22] on link "Referrals" at bounding box center [462, 21] width 70 height 27
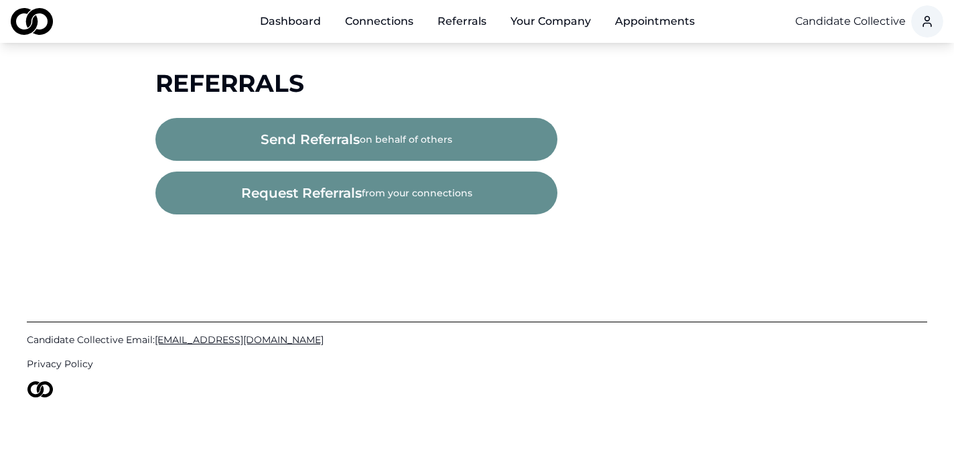
click at [336, 199] on span "request referrals" at bounding box center [301, 193] width 121 height 19
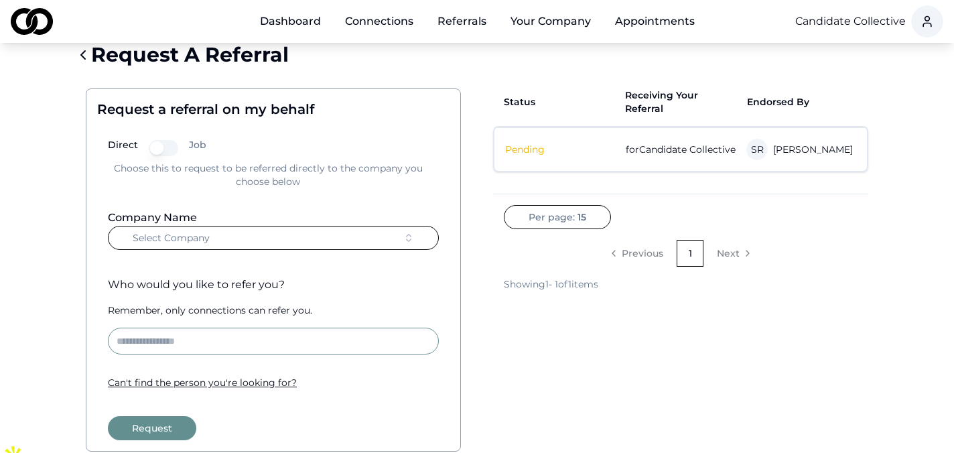
scroll to position [27, 0]
click at [249, 338] on input at bounding box center [273, 340] width 331 height 27
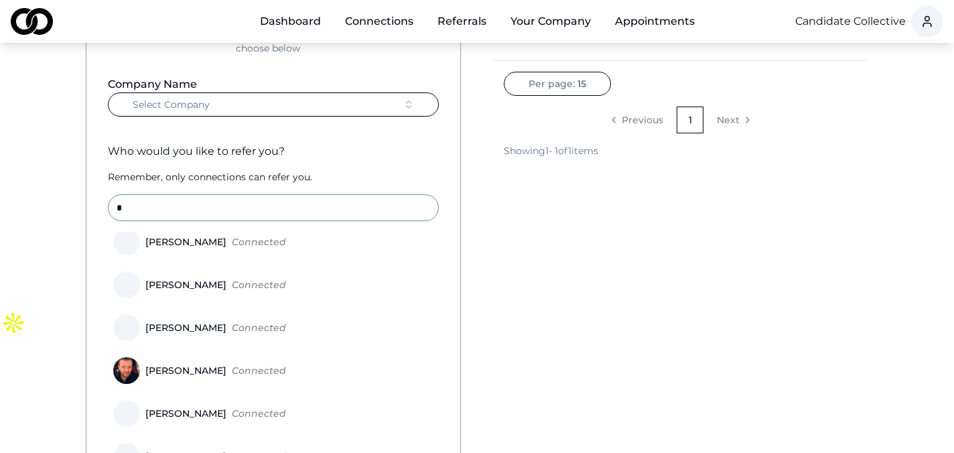
scroll to position [0, 0]
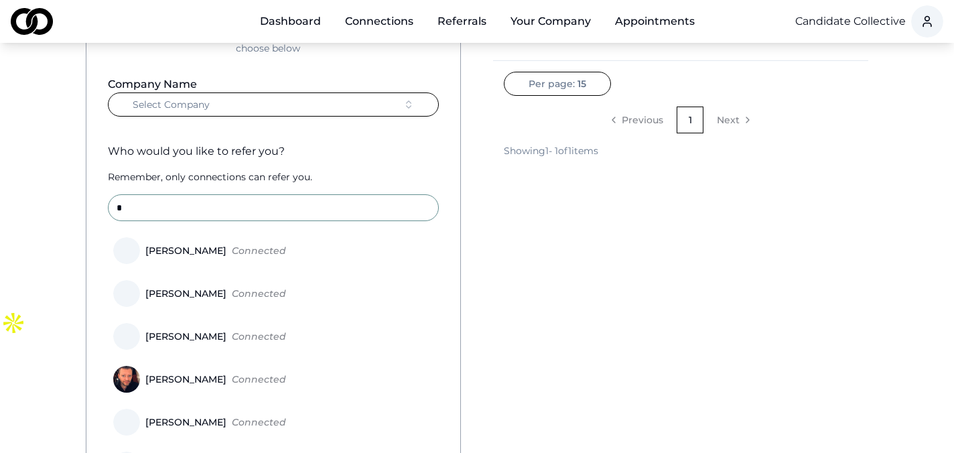
type input "*"
click at [404, 144] on div "Who would you like to refer you?" at bounding box center [273, 151] width 331 height 16
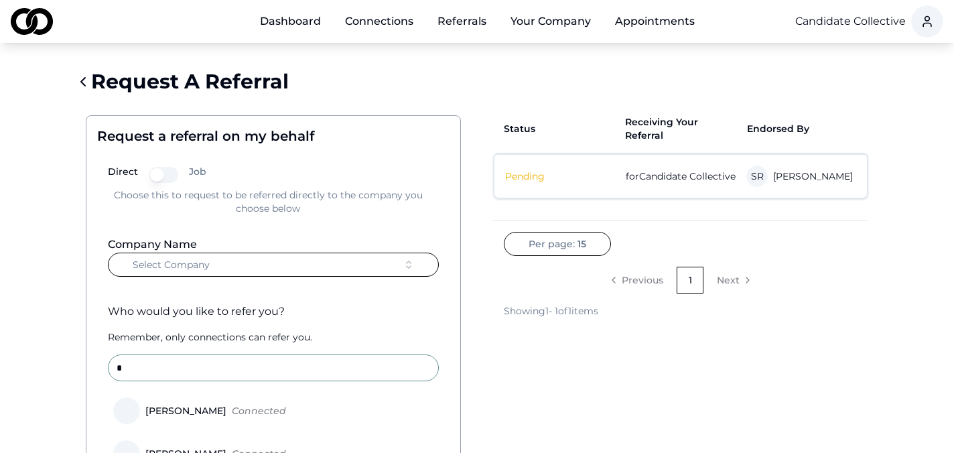
click at [299, 27] on link "Dashboard" at bounding box center [290, 21] width 82 height 27
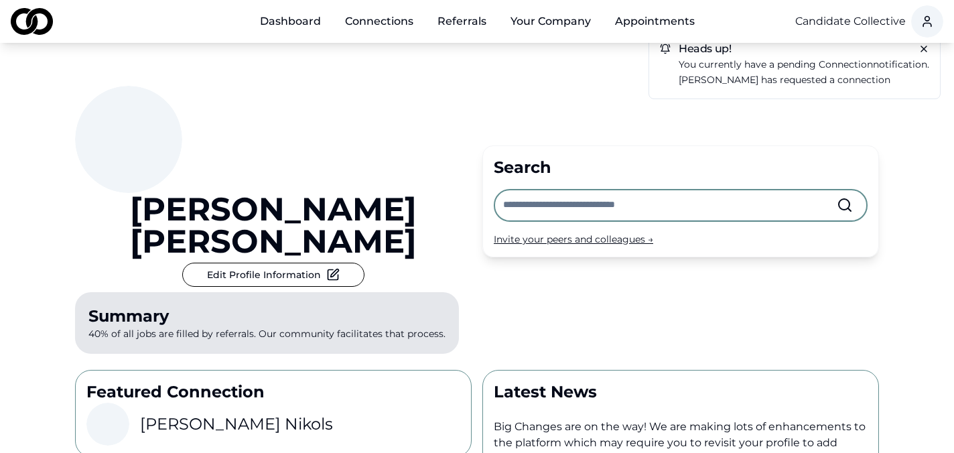
click at [549, 232] on div "Invite your peers and colleagues →" at bounding box center [681, 238] width 374 height 13
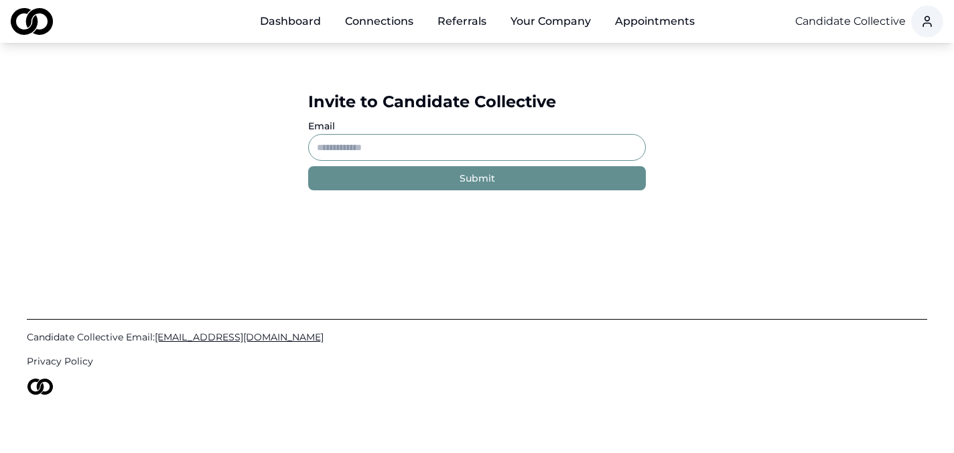
click at [287, 22] on link "Dashboard" at bounding box center [290, 21] width 82 height 27
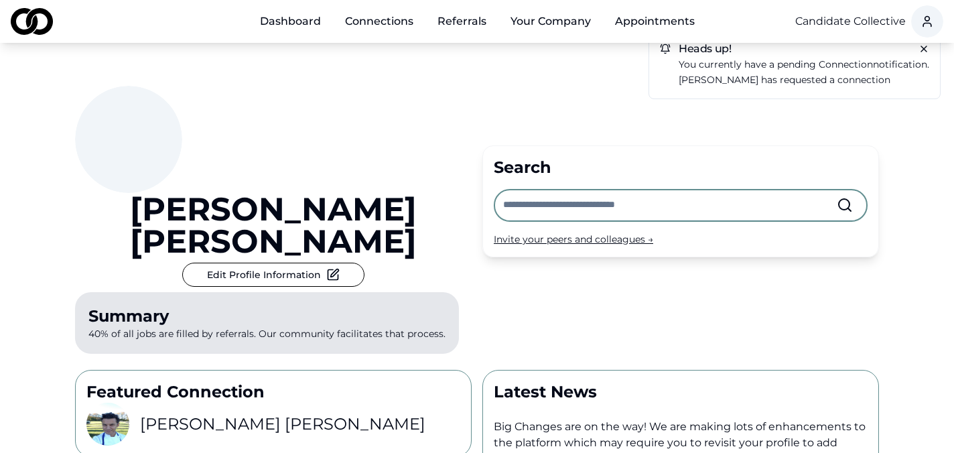
click at [393, 25] on link "Connections" at bounding box center [379, 21] width 90 height 27
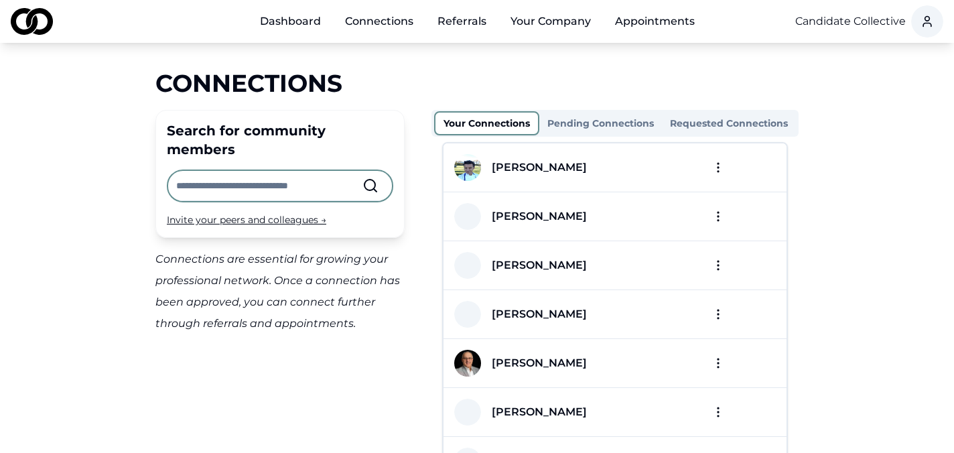
click at [592, 131] on button "Pending Connections" at bounding box center [600, 123] width 123 height 21
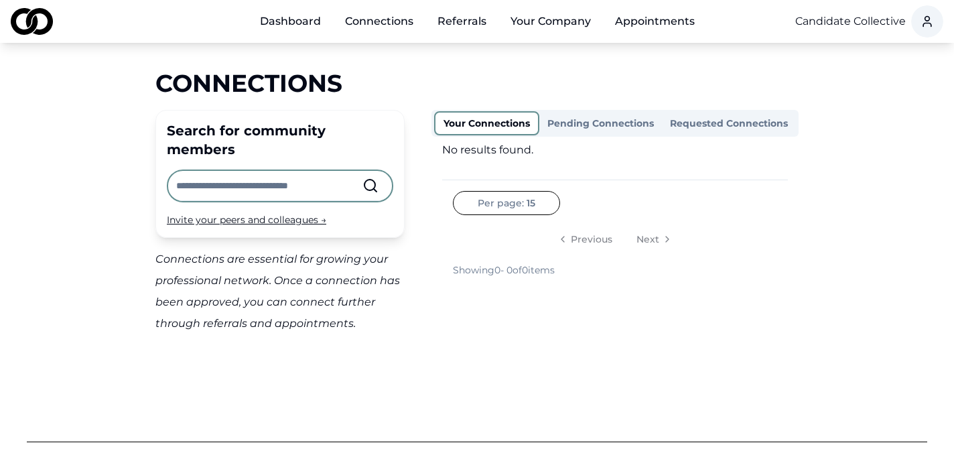
click at [492, 127] on button "Your Connections" at bounding box center [486, 123] width 105 height 24
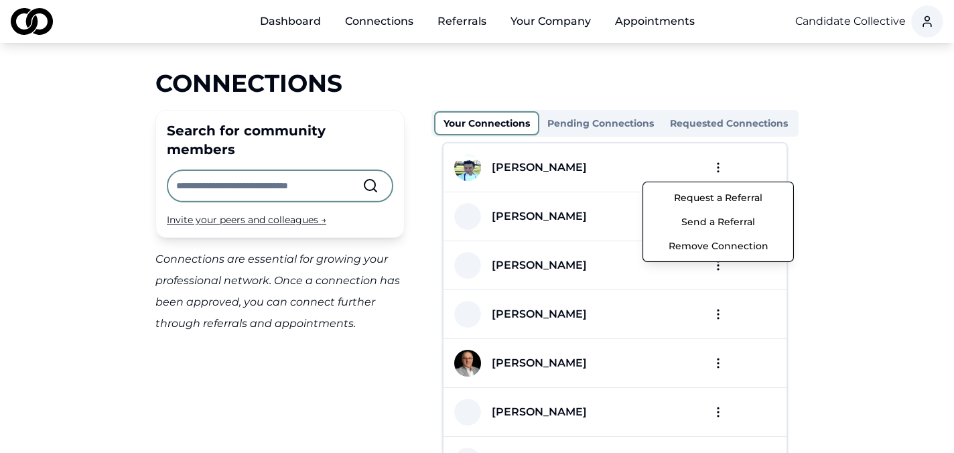
click at [715, 163] on html "Dashboard Connections Referrals Your Company Appointments Candidate Collective …" at bounding box center [477, 226] width 954 height 453
click at [616, 67] on html "Dashboard Connections Referrals Your Company Appointments Candidate Collective …" at bounding box center [477, 226] width 954 height 453
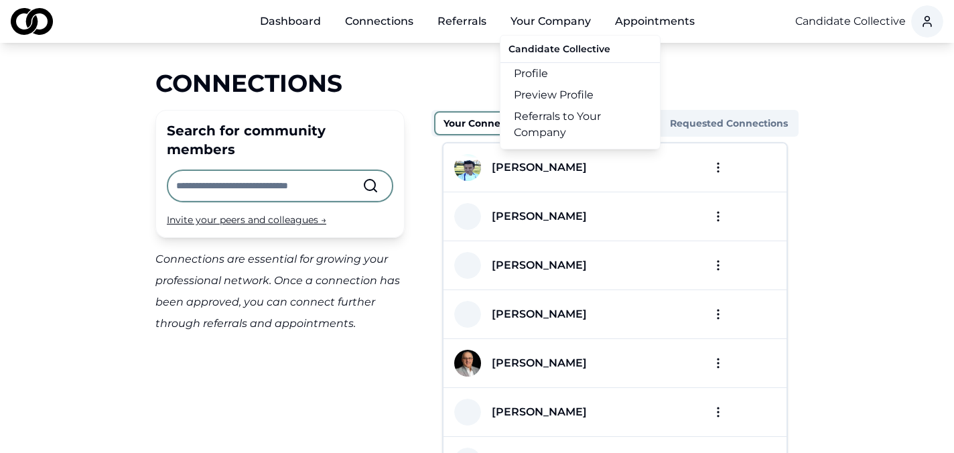
click at [527, 71] on link "Profile" at bounding box center [579, 73] width 159 height 21
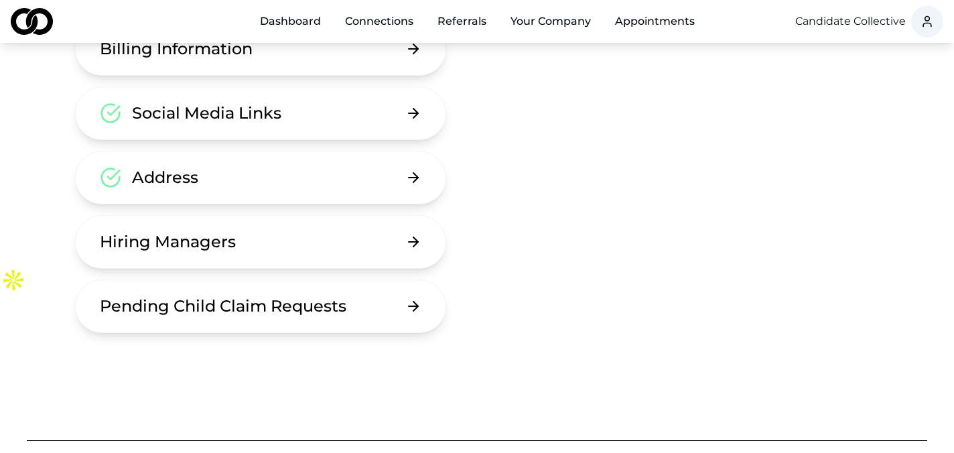
scroll to position [245, 0]
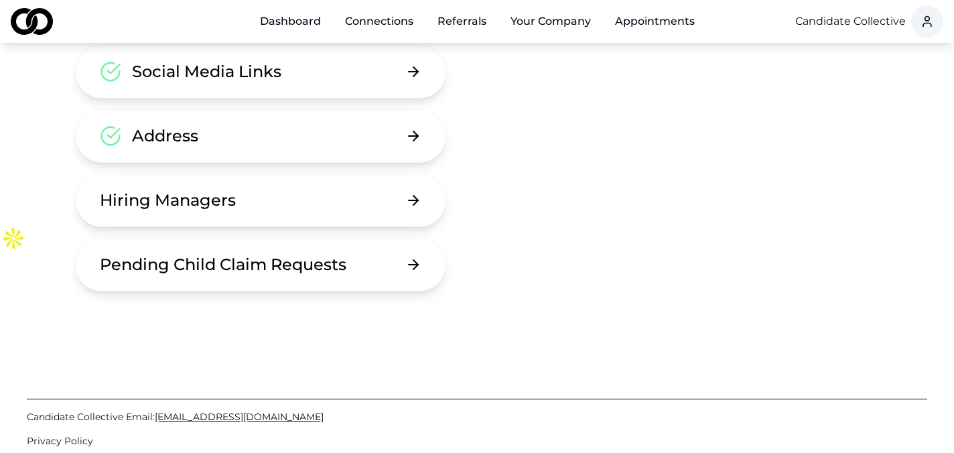
click at [417, 192] on button "Hiring Managers" at bounding box center [260, 201] width 371 height 54
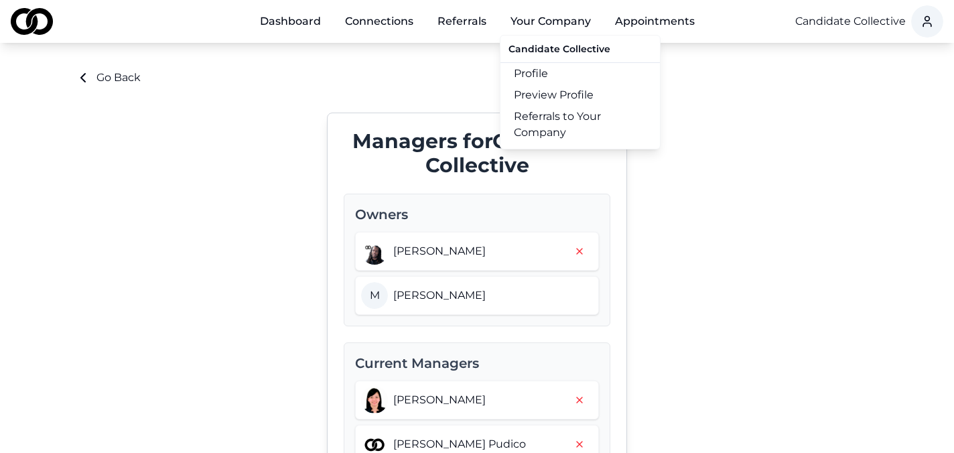
click at [571, 125] on link "Referrals to Your Company" at bounding box center [579, 125] width 159 height 38
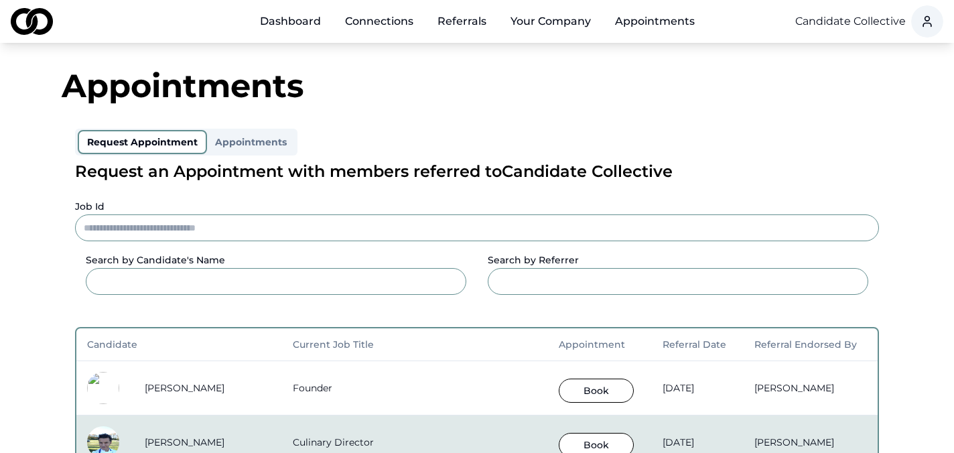
click at [296, 25] on link "Dashboard" at bounding box center [290, 21] width 82 height 27
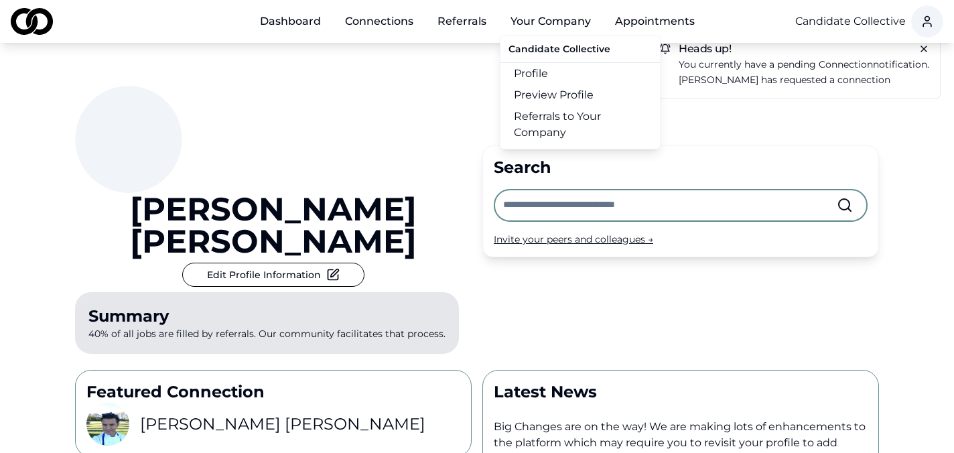
click at [565, 113] on link "Referrals to Your Company" at bounding box center [579, 125] width 159 height 38
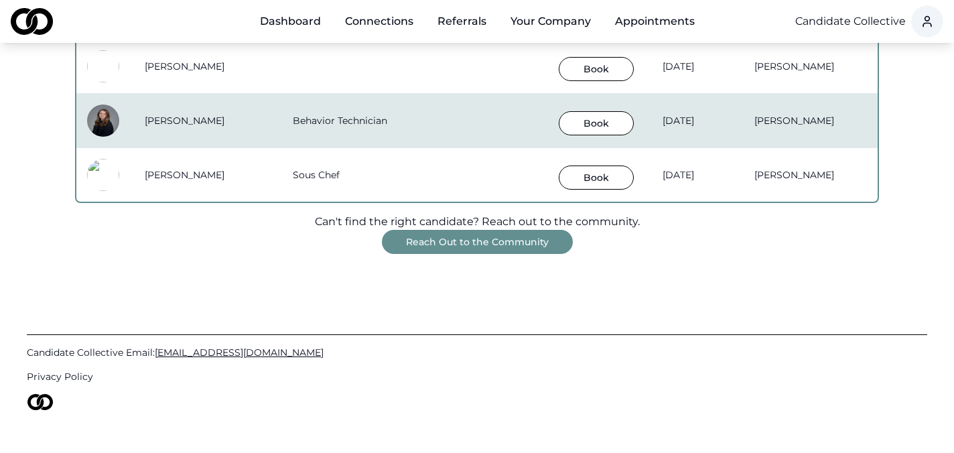
scroll to position [1211, 0]
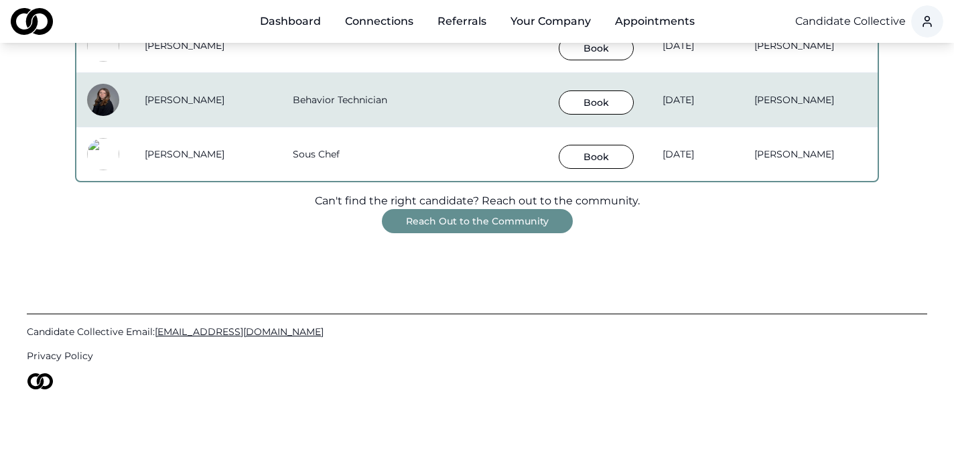
click at [471, 220] on button "Reach Out to the Community" at bounding box center [477, 221] width 191 height 24
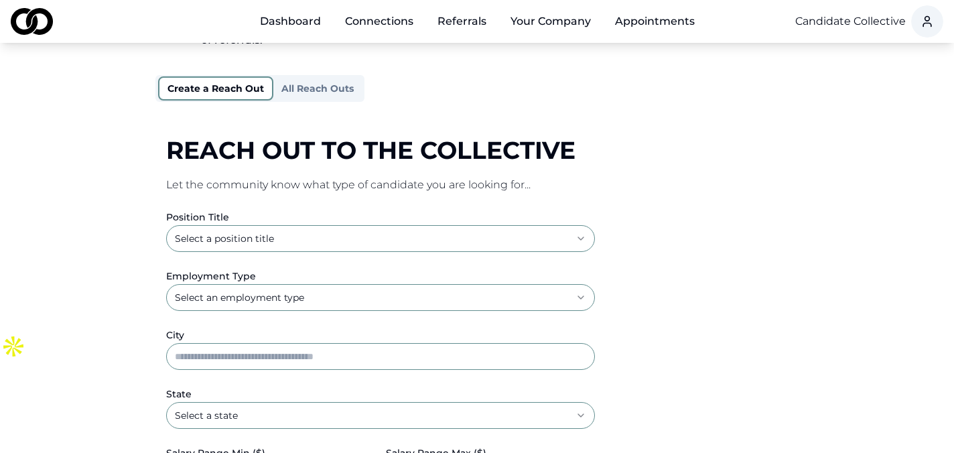
scroll to position [200, 0]
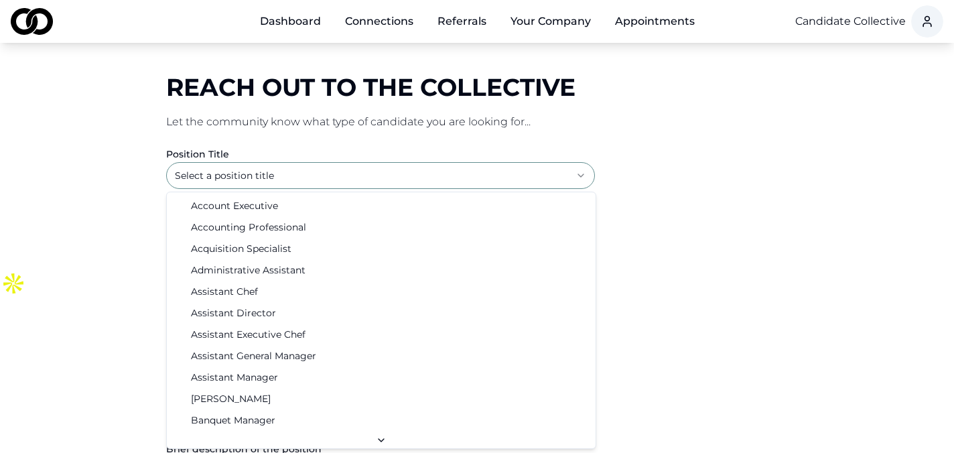
click at [404, 167] on html "**********" at bounding box center [477, 26] width 954 height 453
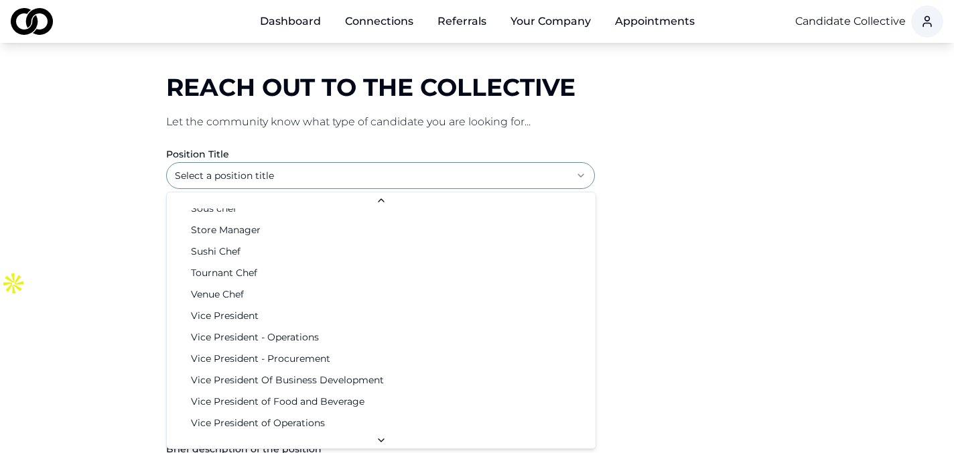
scroll to position [2122, 0]
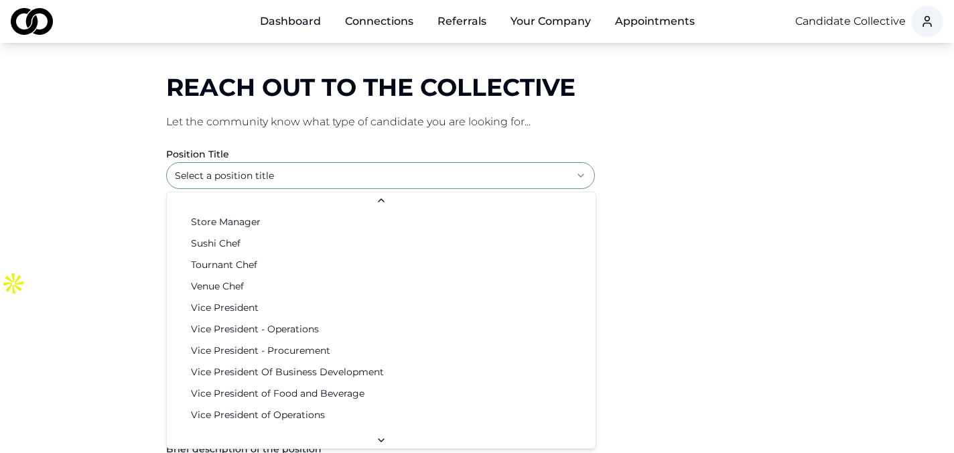
select select "**********"
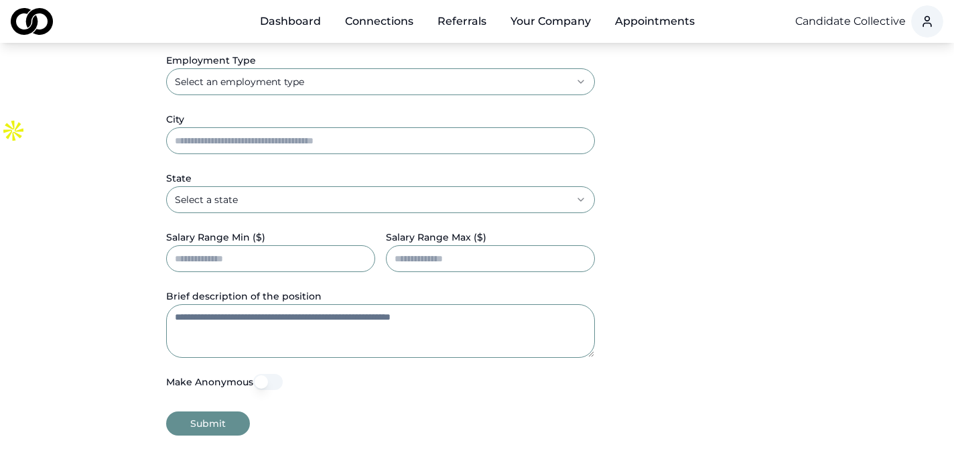
scroll to position [410, 0]
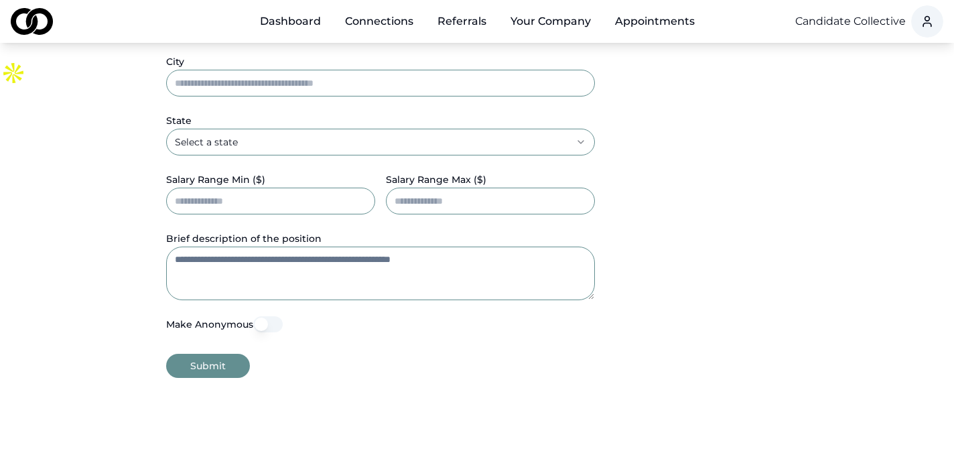
click at [261, 324] on button "Make Anonymous" at bounding box center [267, 324] width 29 height 16
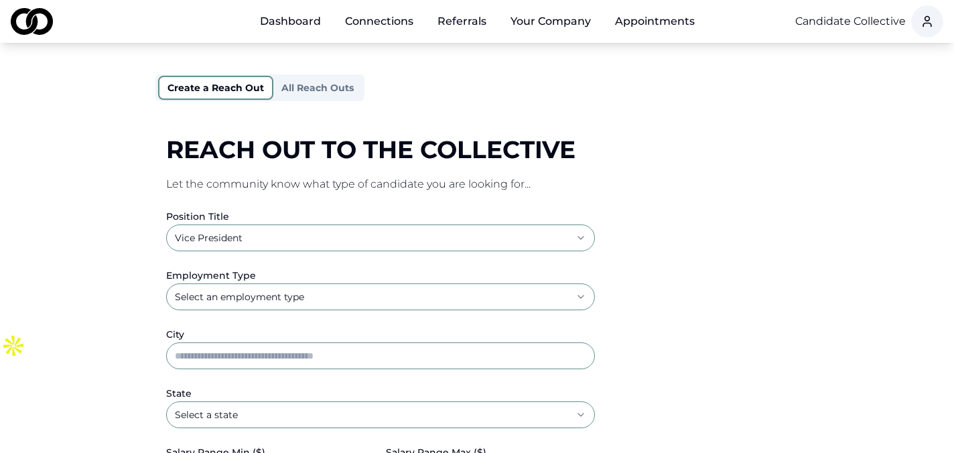
click at [325, 81] on div "**********" at bounding box center [476, 291] width 643 height 718
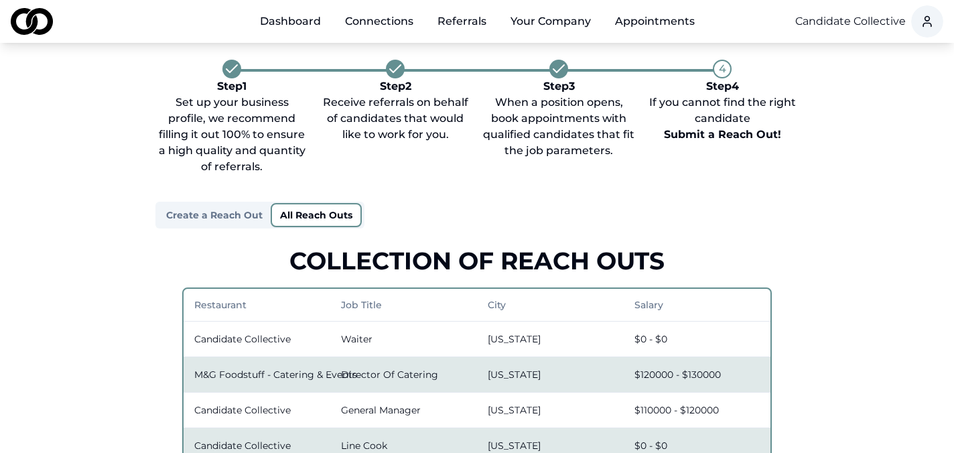
scroll to position [0, 0]
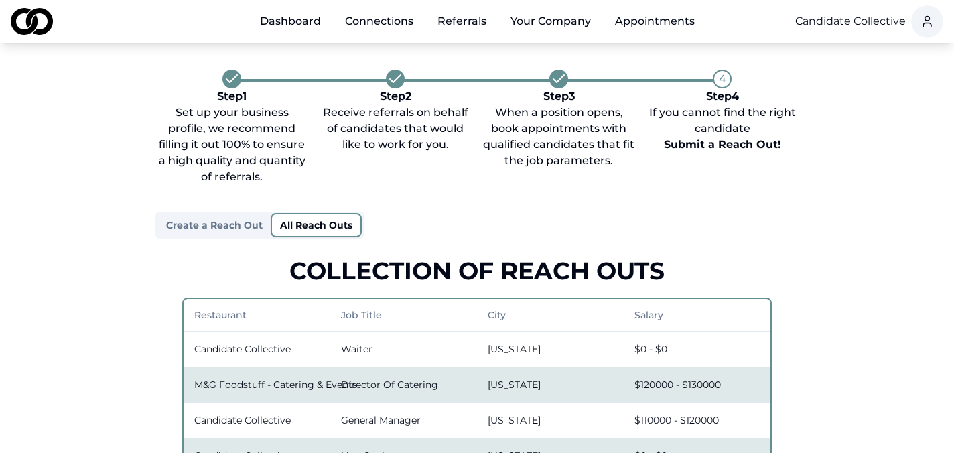
click at [308, 29] on link "Dashboard" at bounding box center [290, 21] width 82 height 27
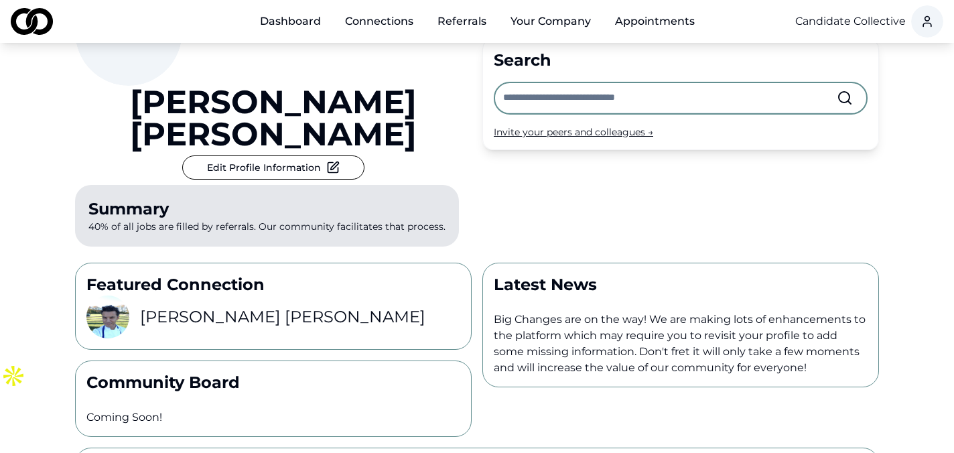
scroll to position [105, 0]
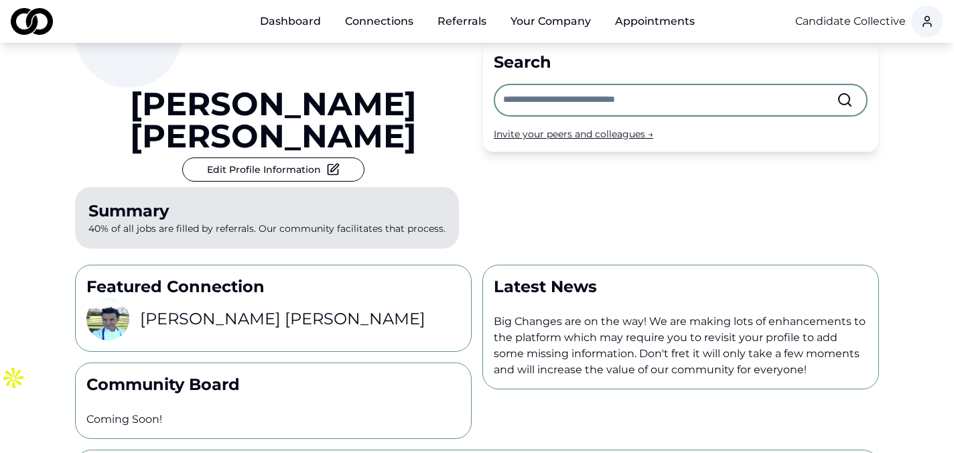
click at [304, 29] on link "Dashboard" at bounding box center [290, 21] width 82 height 27
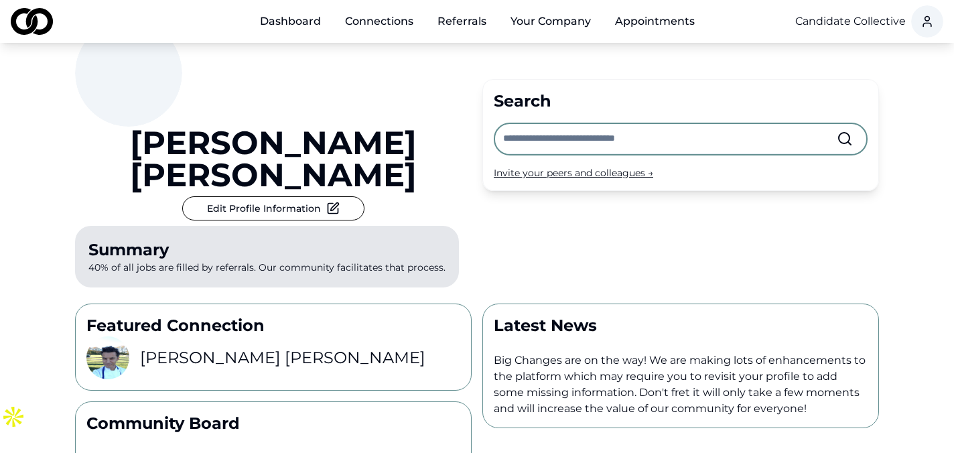
scroll to position [0, 0]
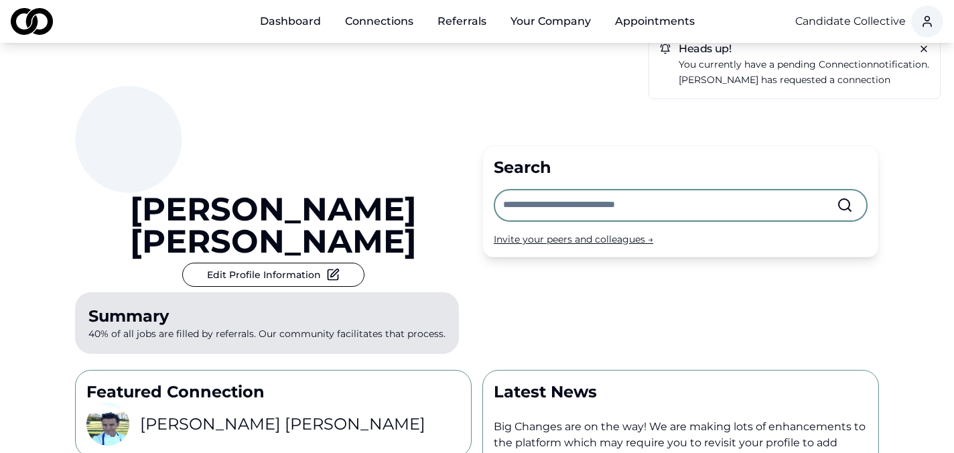
click at [564, 190] on input "text" at bounding box center [670, 204] width 334 height 29
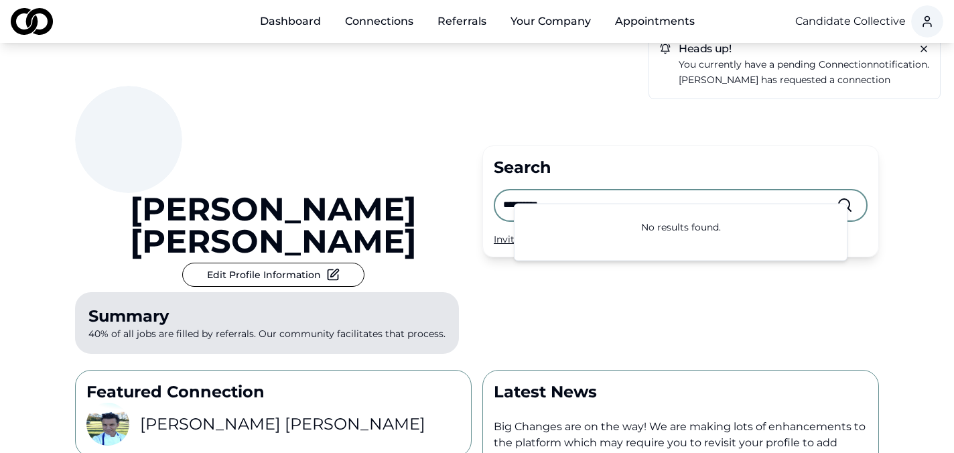
type input "**********"
click at [524, 232] on div "Invite your peers and colleagues →" at bounding box center [681, 238] width 374 height 13
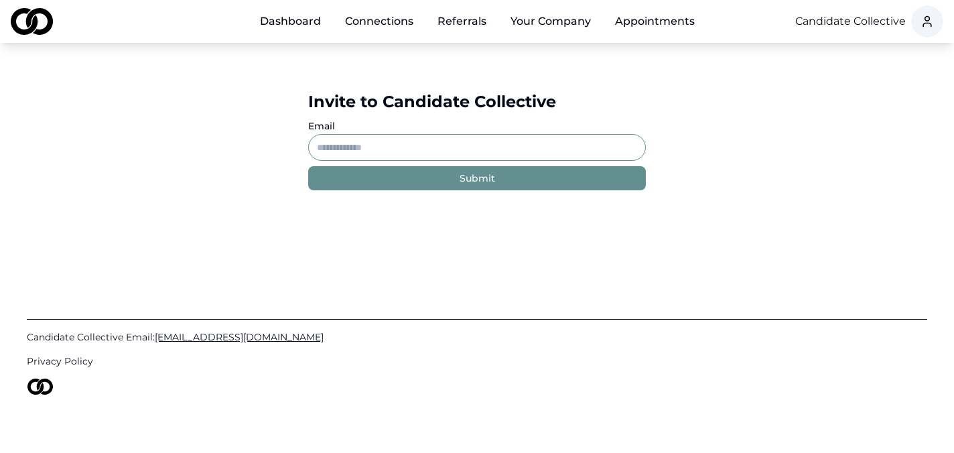
click at [452, 139] on input "Email" at bounding box center [477, 147] width 338 height 27
paste input "**********"
click at [446, 178] on button "Submit" at bounding box center [477, 178] width 338 height 24
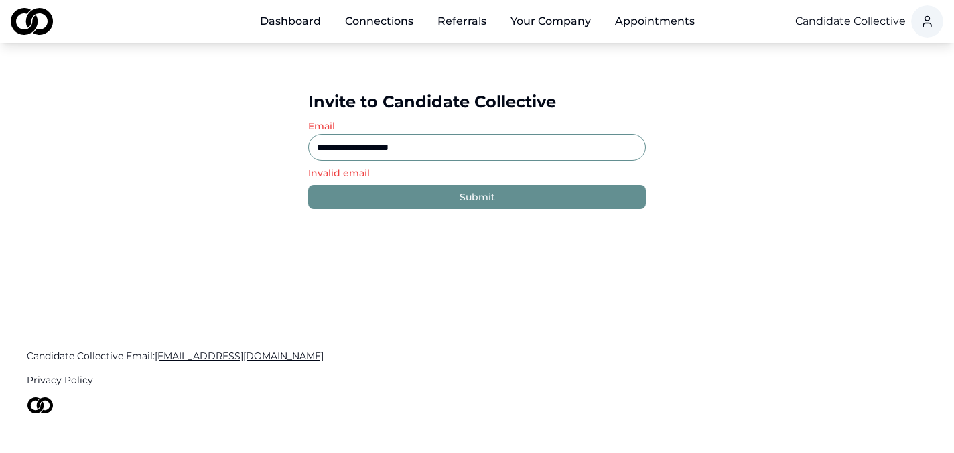
click at [318, 145] on input "**********" at bounding box center [477, 147] width 338 height 27
click at [484, 202] on div "Submit" at bounding box center [478, 196] width 36 height 13
click at [418, 159] on input "**********" at bounding box center [477, 147] width 338 height 27
click at [429, 150] on input "**********" at bounding box center [477, 147] width 338 height 27
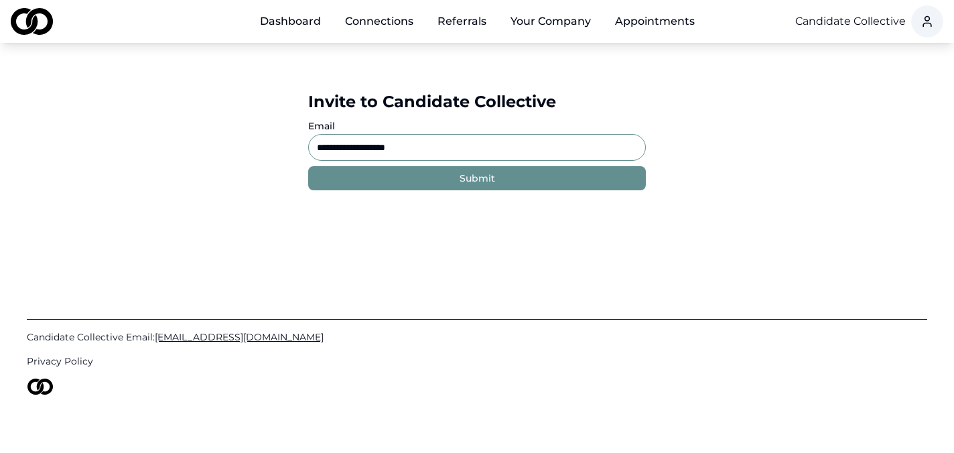
click at [551, 182] on button "Submit" at bounding box center [477, 178] width 338 height 24
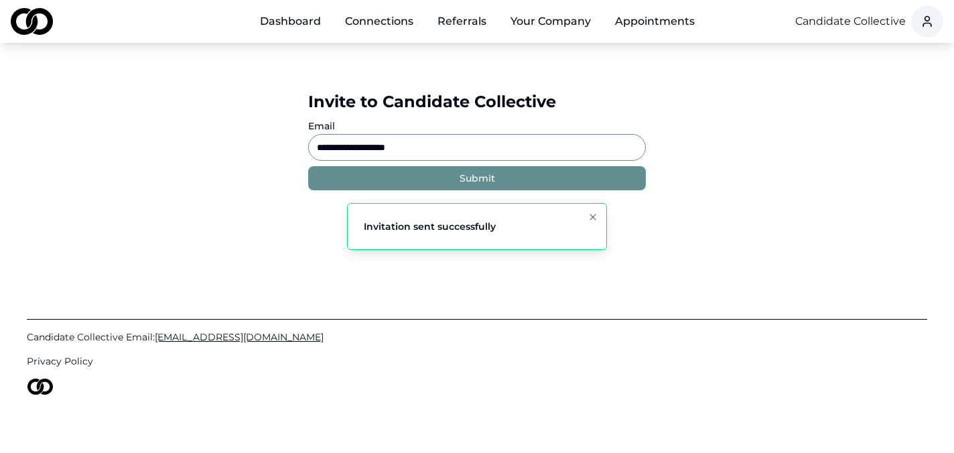
click at [331, 147] on input "**********" at bounding box center [477, 147] width 338 height 27
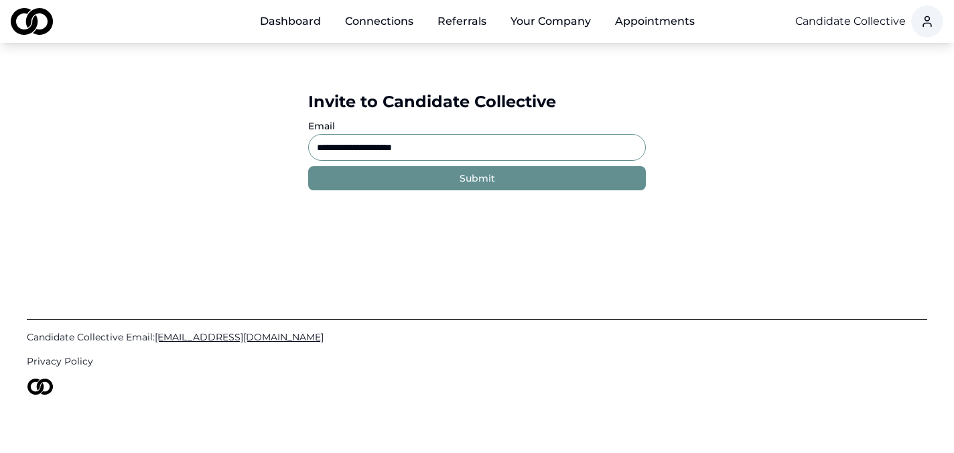
click at [500, 173] on button "Submit" at bounding box center [477, 178] width 338 height 24
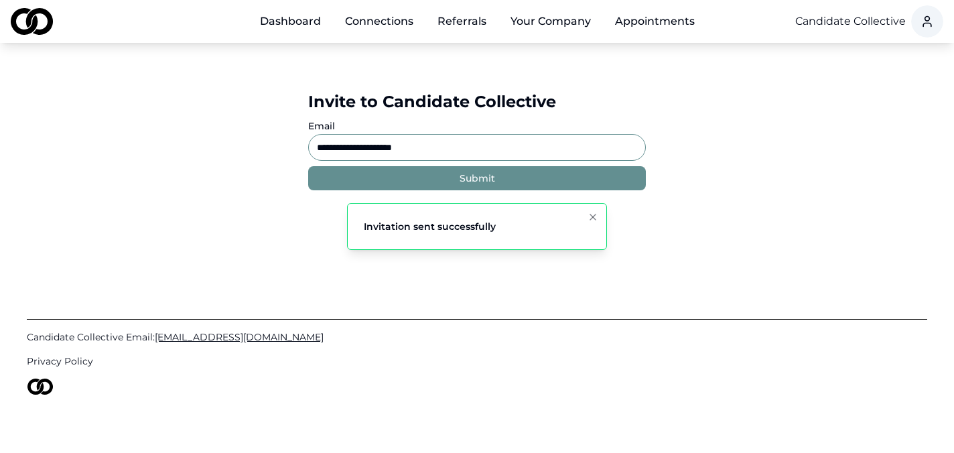
click at [341, 147] on input "**********" at bounding box center [477, 147] width 338 height 27
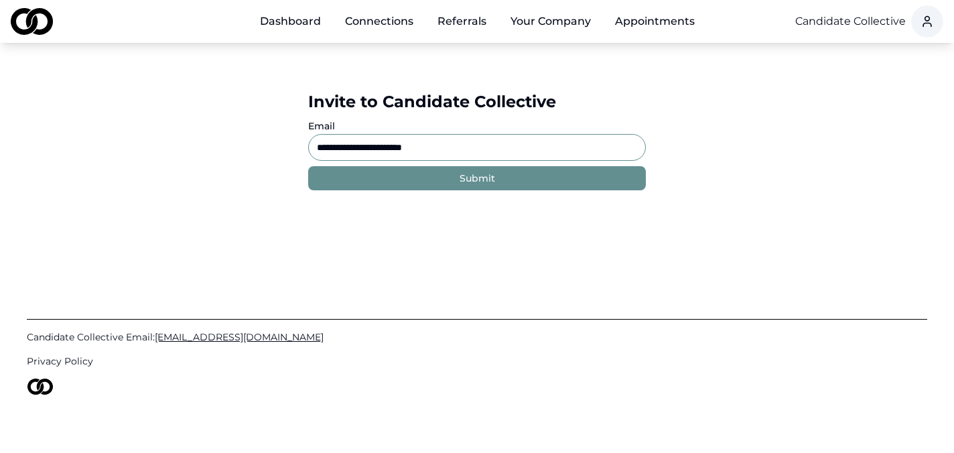
click at [409, 178] on button "Submit" at bounding box center [477, 178] width 338 height 24
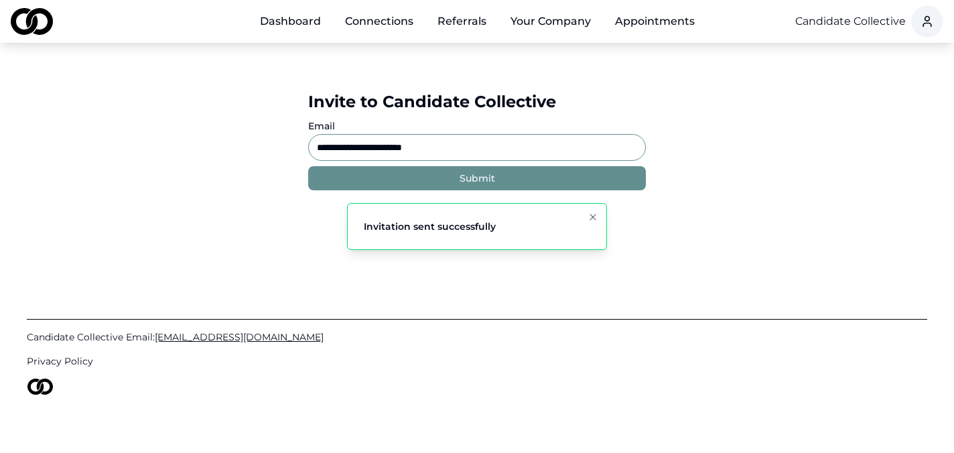
click at [358, 151] on input "**********" at bounding box center [477, 147] width 338 height 27
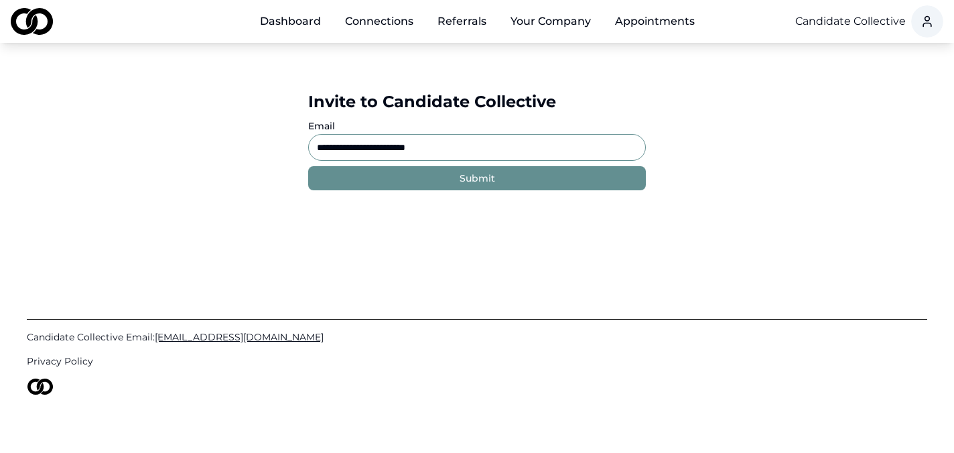
click at [415, 180] on button "Submit" at bounding box center [477, 178] width 338 height 24
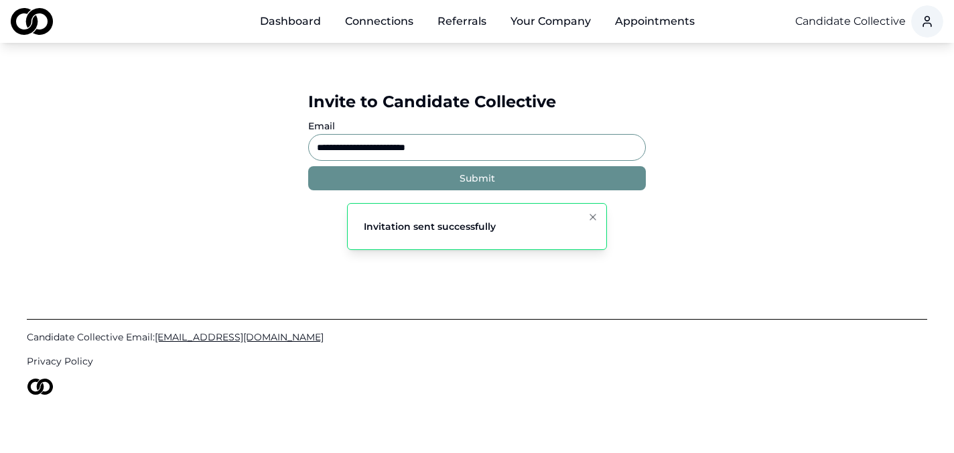
click at [360, 143] on input "**********" at bounding box center [477, 147] width 338 height 27
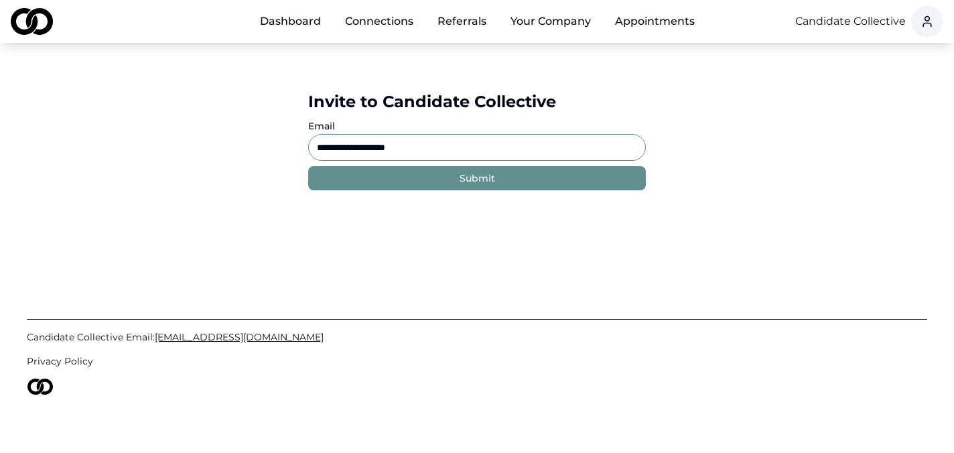
click at [409, 183] on button "Submit" at bounding box center [477, 178] width 338 height 24
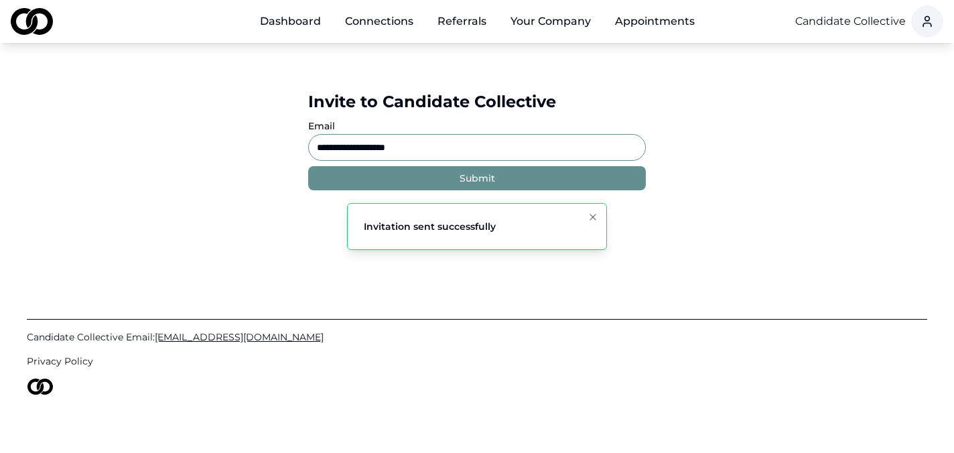
click at [338, 149] on input "**********" at bounding box center [477, 147] width 338 height 27
click at [391, 184] on button "Submit" at bounding box center [477, 178] width 338 height 24
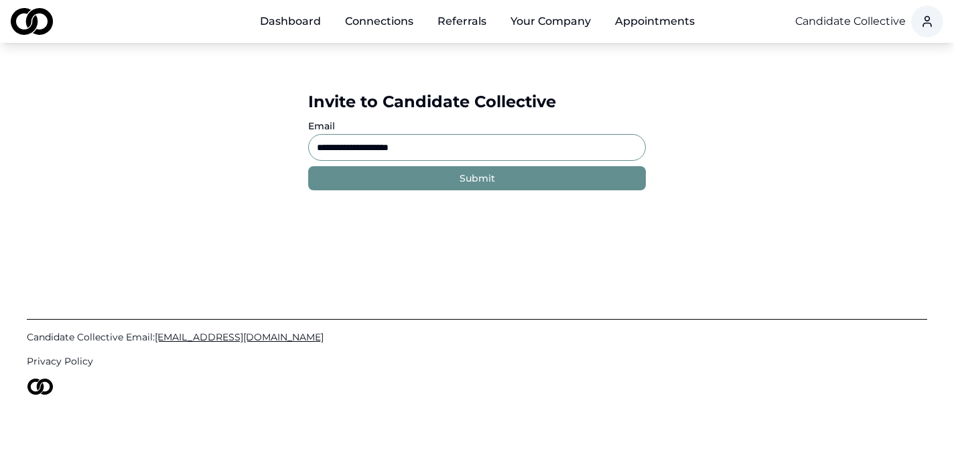
click at [338, 147] on input "**********" at bounding box center [477, 147] width 338 height 27
click at [308, 166] on button "Submit" at bounding box center [477, 178] width 338 height 24
click at [389, 184] on button "Submit" at bounding box center [477, 178] width 338 height 24
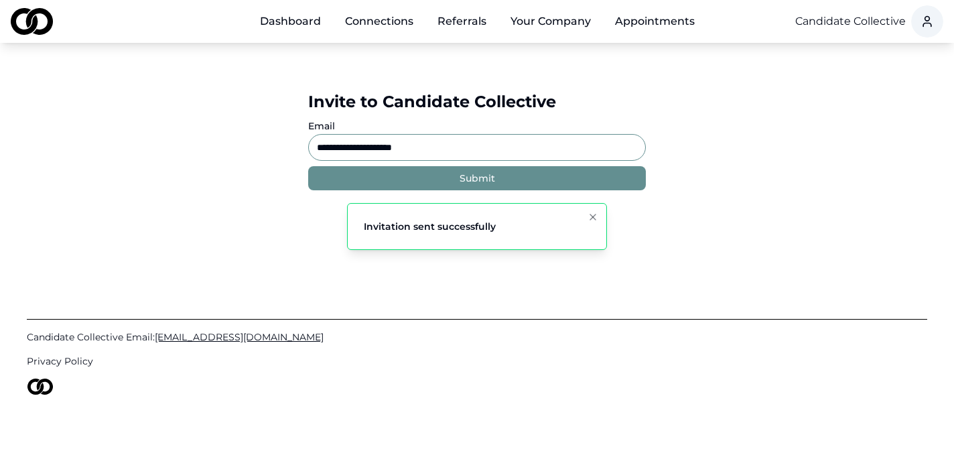
click at [340, 145] on input "**********" at bounding box center [477, 147] width 338 height 27
click at [379, 177] on button "Submit" at bounding box center [477, 178] width 338 height 24
drag, startPoint x: 431, startPoint y: 144, endPoint x: 295, endPoint y: 132, distance: 136.5
click at [295, 132] on div "**********" at bounding box center [477, 141] width 402 height 142
paste input "**********"
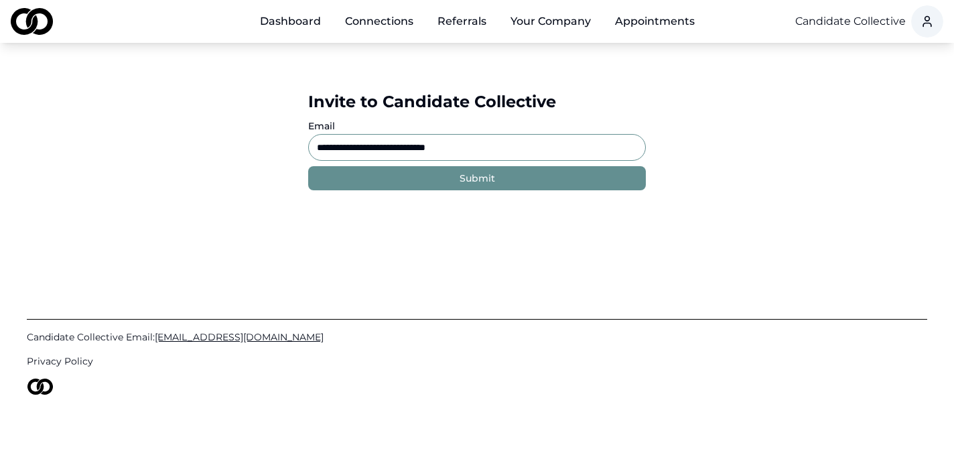
type input "**********"
click at [447, 175] on button "Submit" at bounding box center [477, 178] width 338 height 24
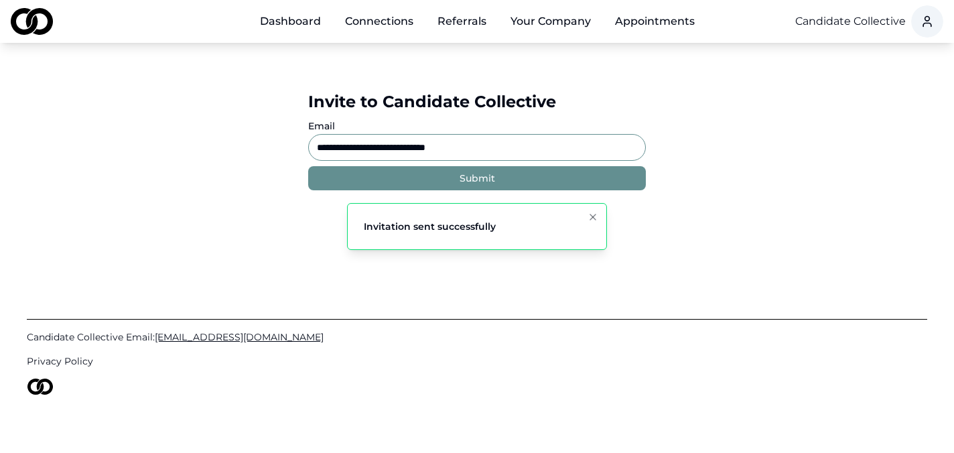
click at [297, 17] on link "Dashboard" at bounding box center [290, 21] width 82 height 27
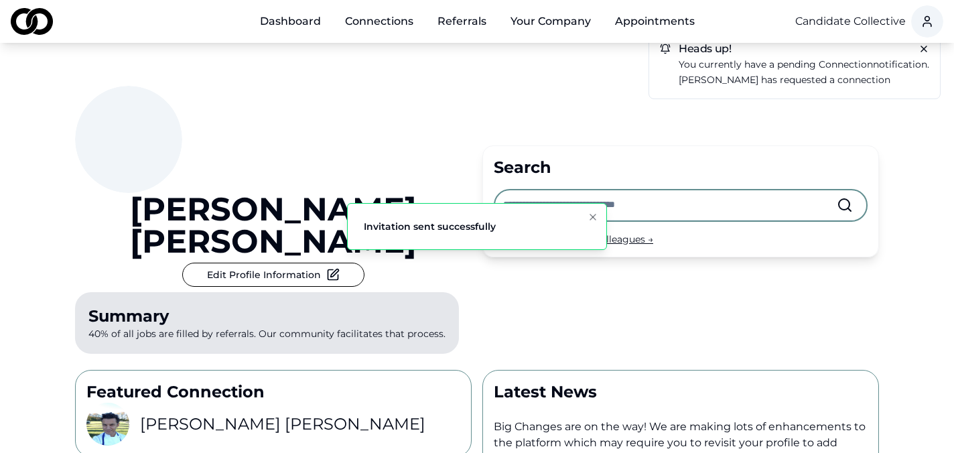
click at [541, 190] on input "text" at bounding box center [670, 204] width 334 height 29
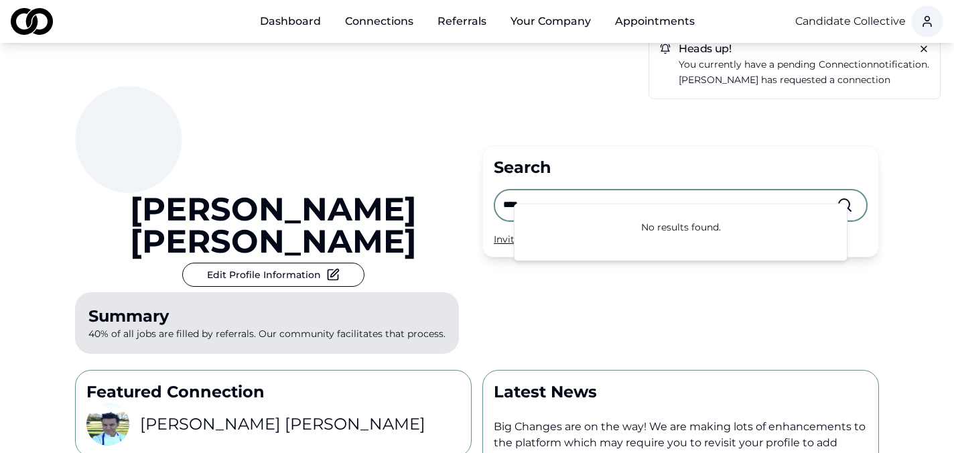
type input "*****"
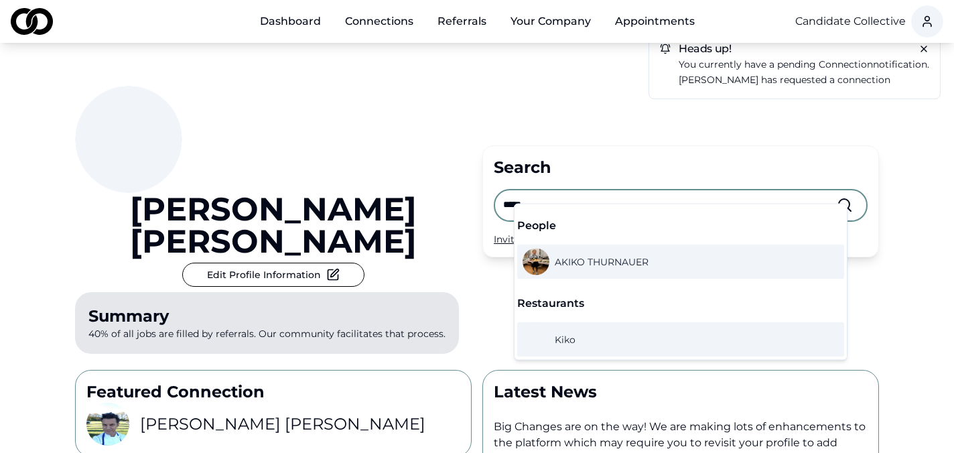
click at [586, 262] on span "AKIKO THURNAUER" at bounding box center [602, 261] width 94 height 13
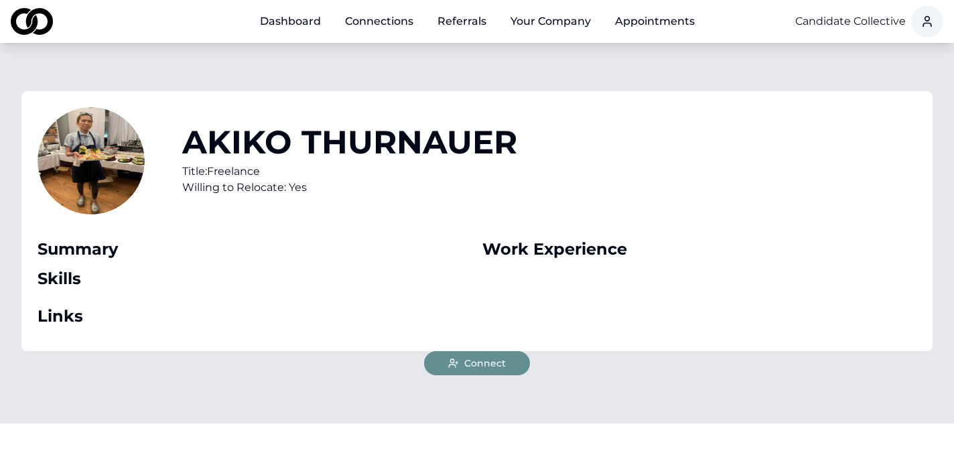
click at [475, 364] on span "Connect" at bounding box center [485, 362] width 42 height 13
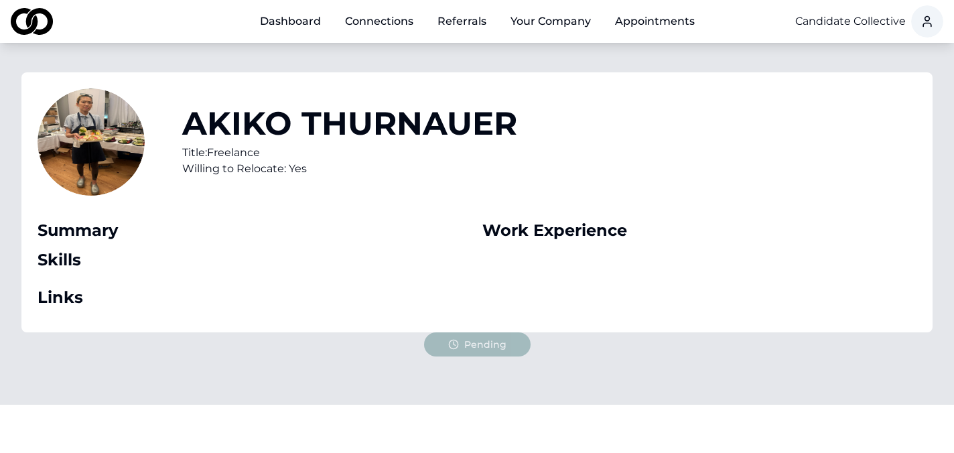
scroll to position [13, 0]
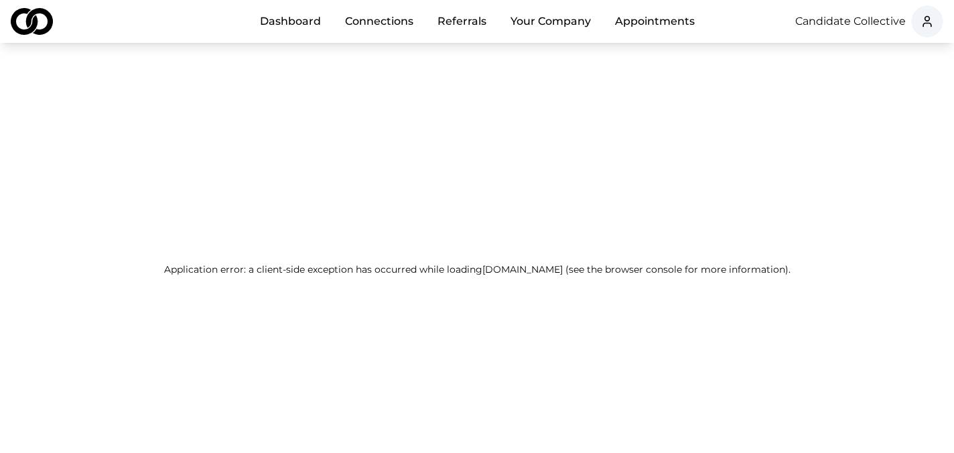
click at [36, 16] on img at bounding box center [32, 21] width 42 height 27
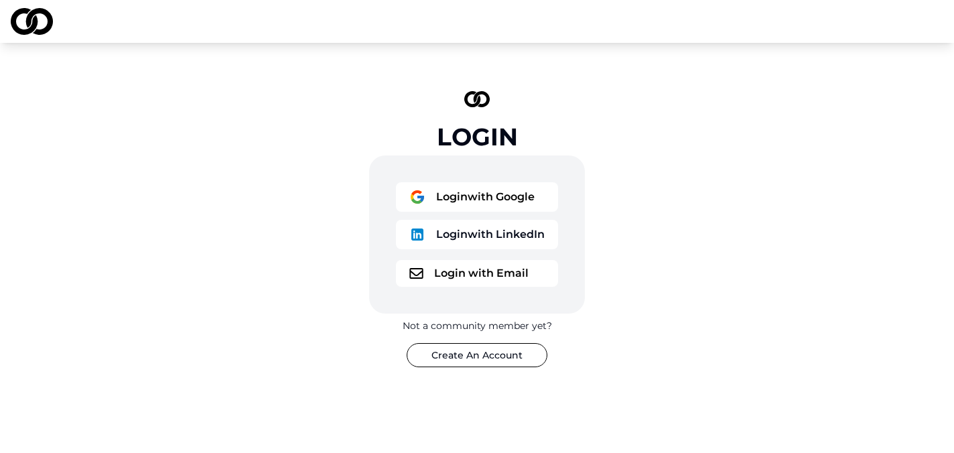
click at [484, 192] on button "Login with Google" at bounding box center [477, 196] width 162 height 29
